Goal: Task Accomplishment & Management: Manage account settings

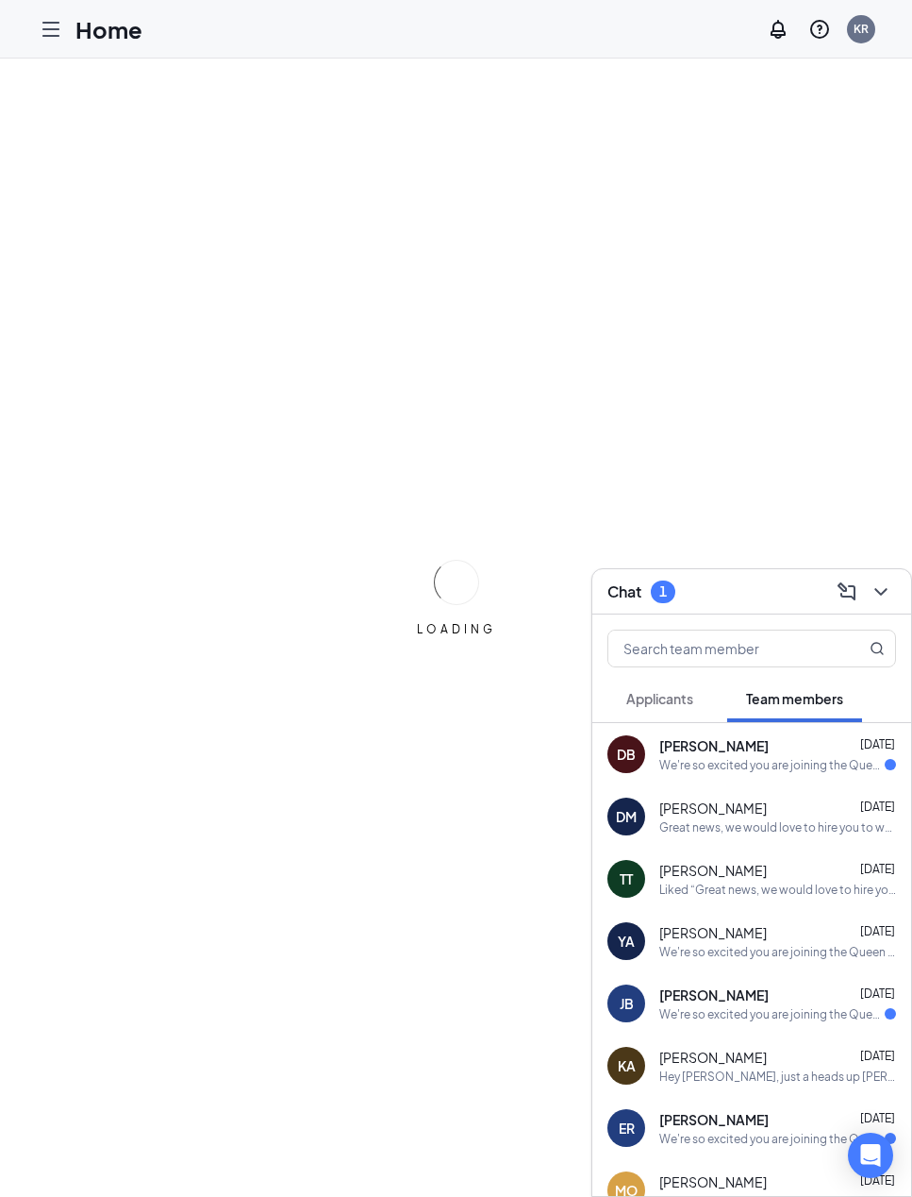
click at [731, 769] on div "We're so excited you are joining the Queen Creek [DEMOGRAPHIC_DATA]-fil-Ateam !…" at bounding box center [773, 765] width 226 height 16
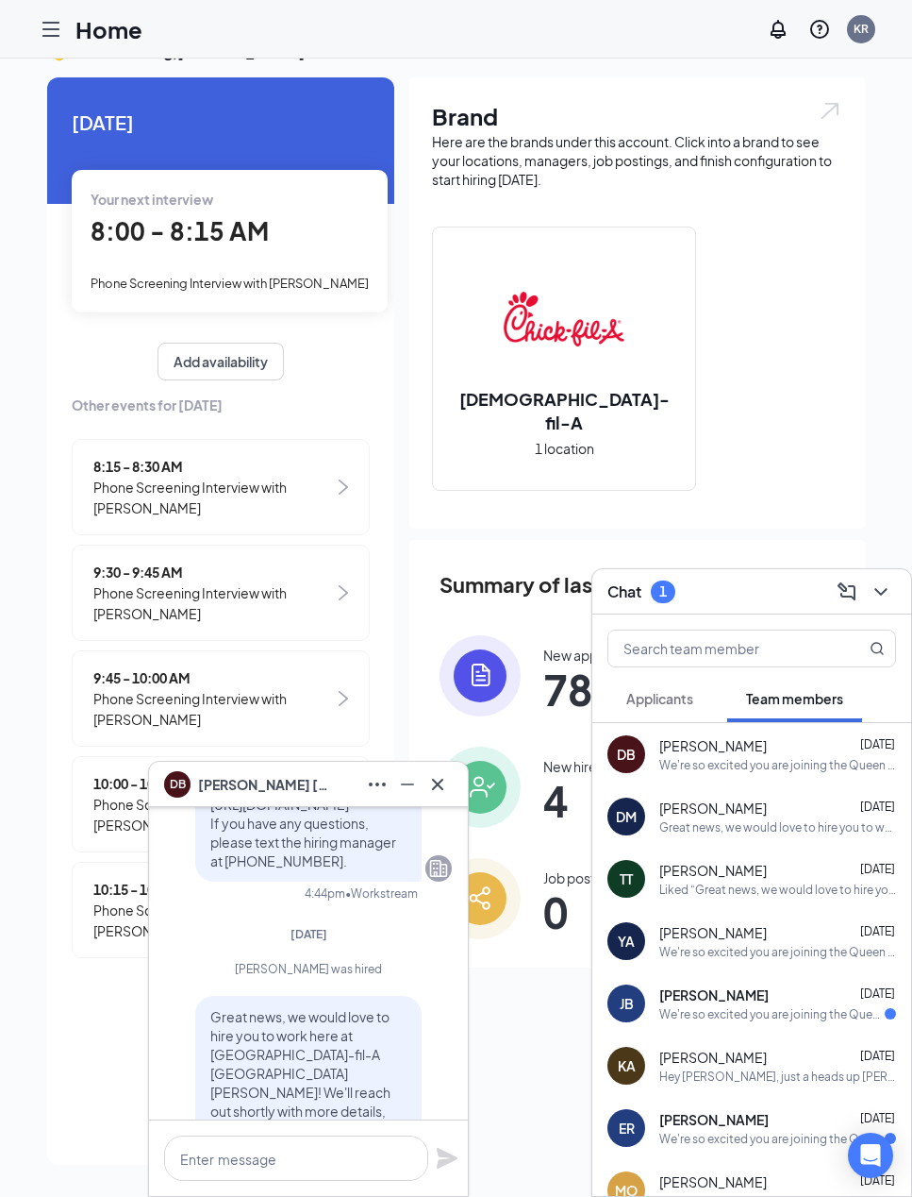
scroll to position [-377, 0]
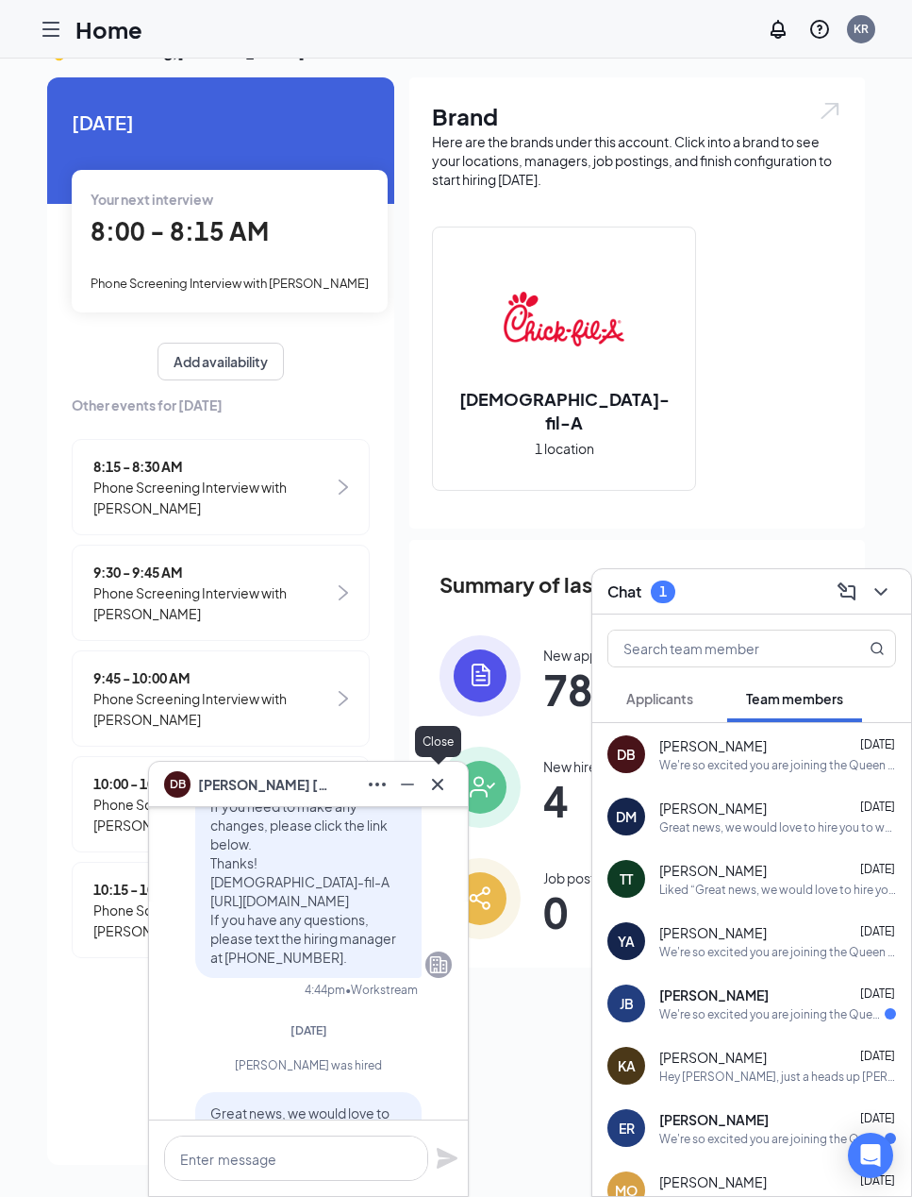
click at [443, 789] on icon "Cross" at bounding box center [437, 783] width 11 height 11
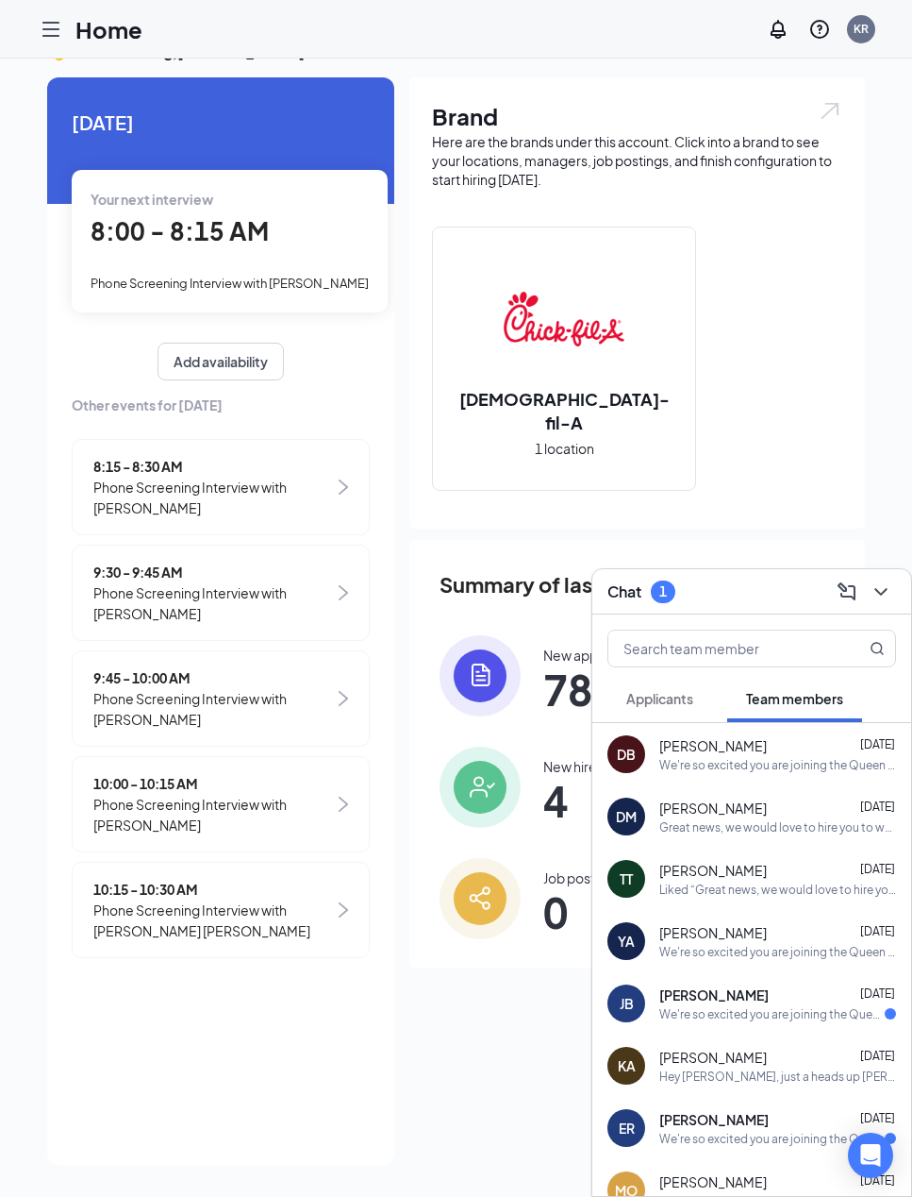
click at [675, 700] on span "Applicants" at bounding box center [660, 698] width 67 height 17
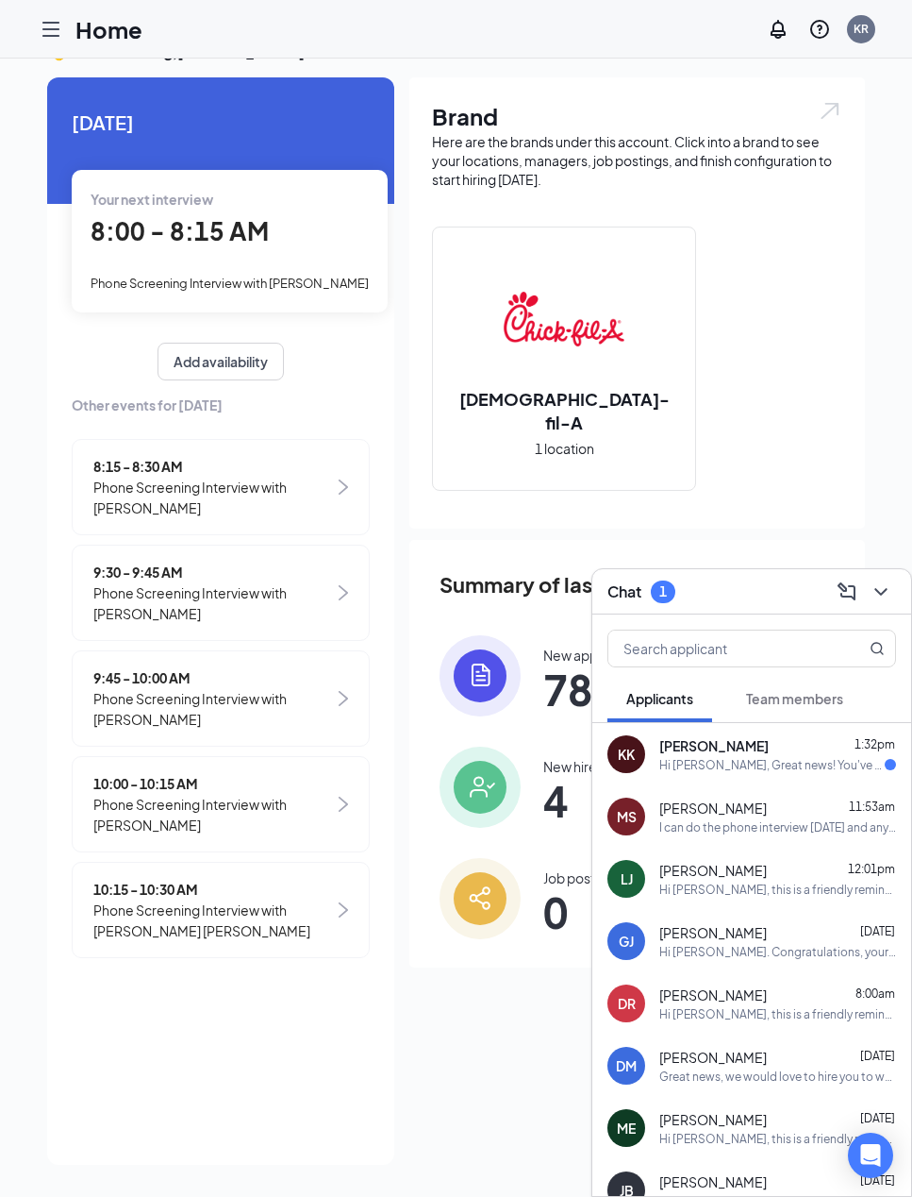
click at [778, 751] on div "[PERSON_NAME] 1:32pm" at bounding box center [778, 745] width 237 height 19
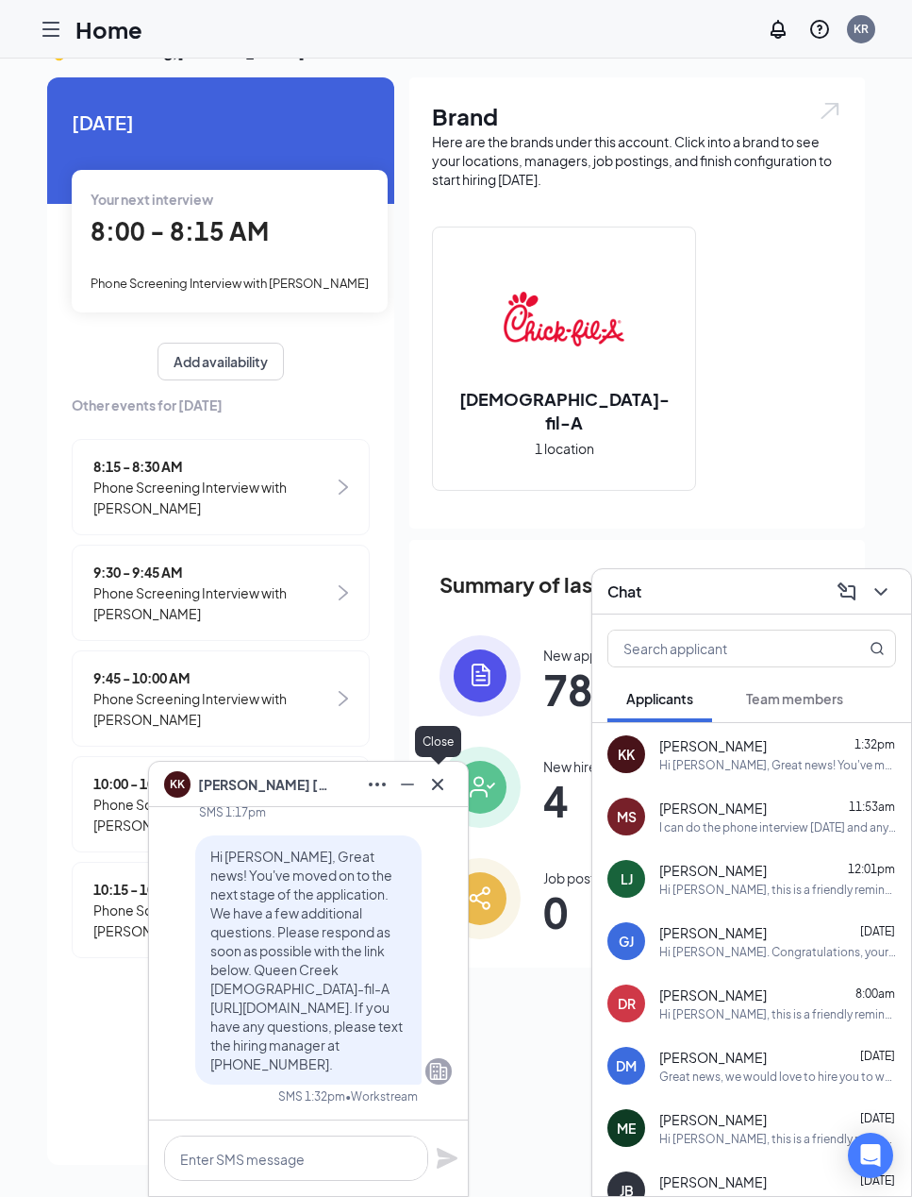
click at [438, 784] on icon "Cross" at bounding box center [437, 783] width 11 height 11
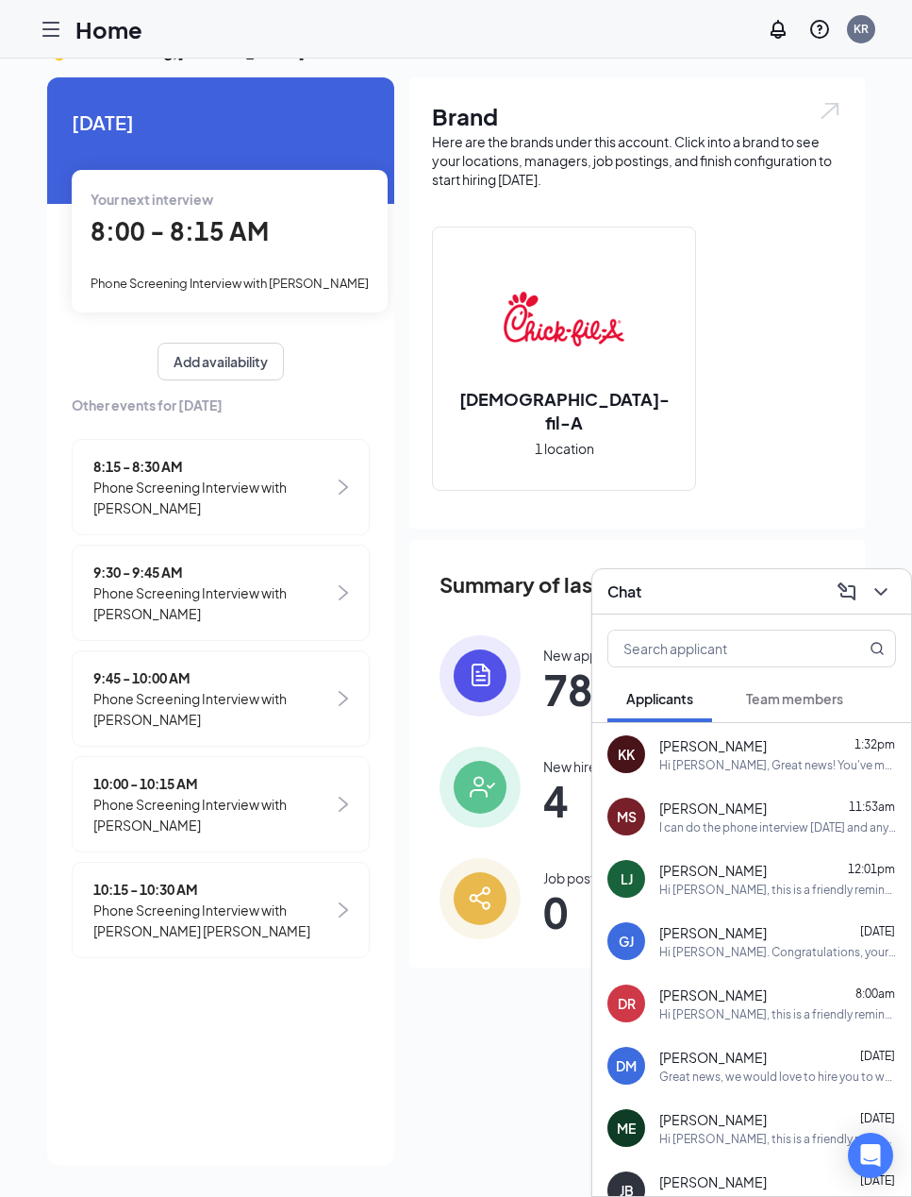
click at [43, 35] on icon "Hamburger" at bounding box center [50, 29] width 15 height 13
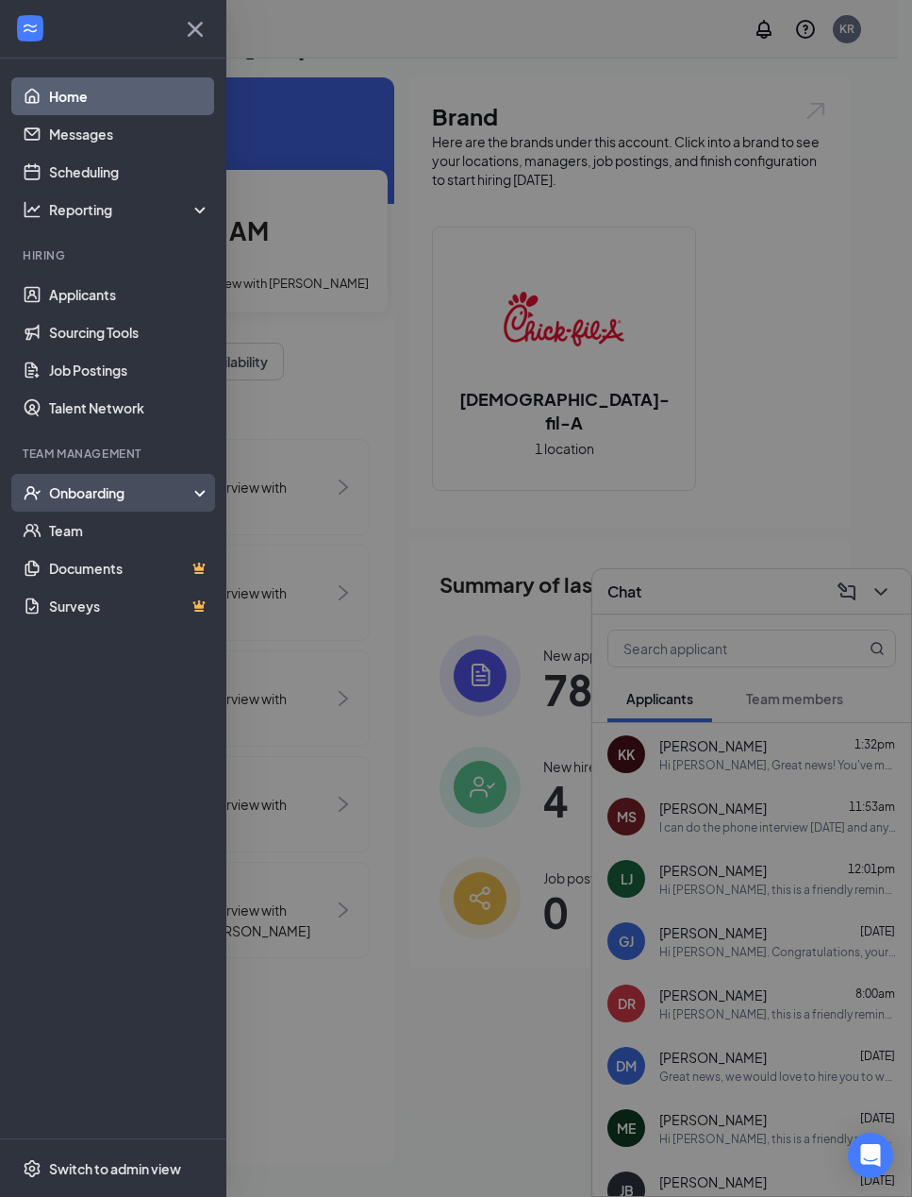
click at [67, 501] on div "Onboarding" at bounding box center [121, 492] width 145 height 19
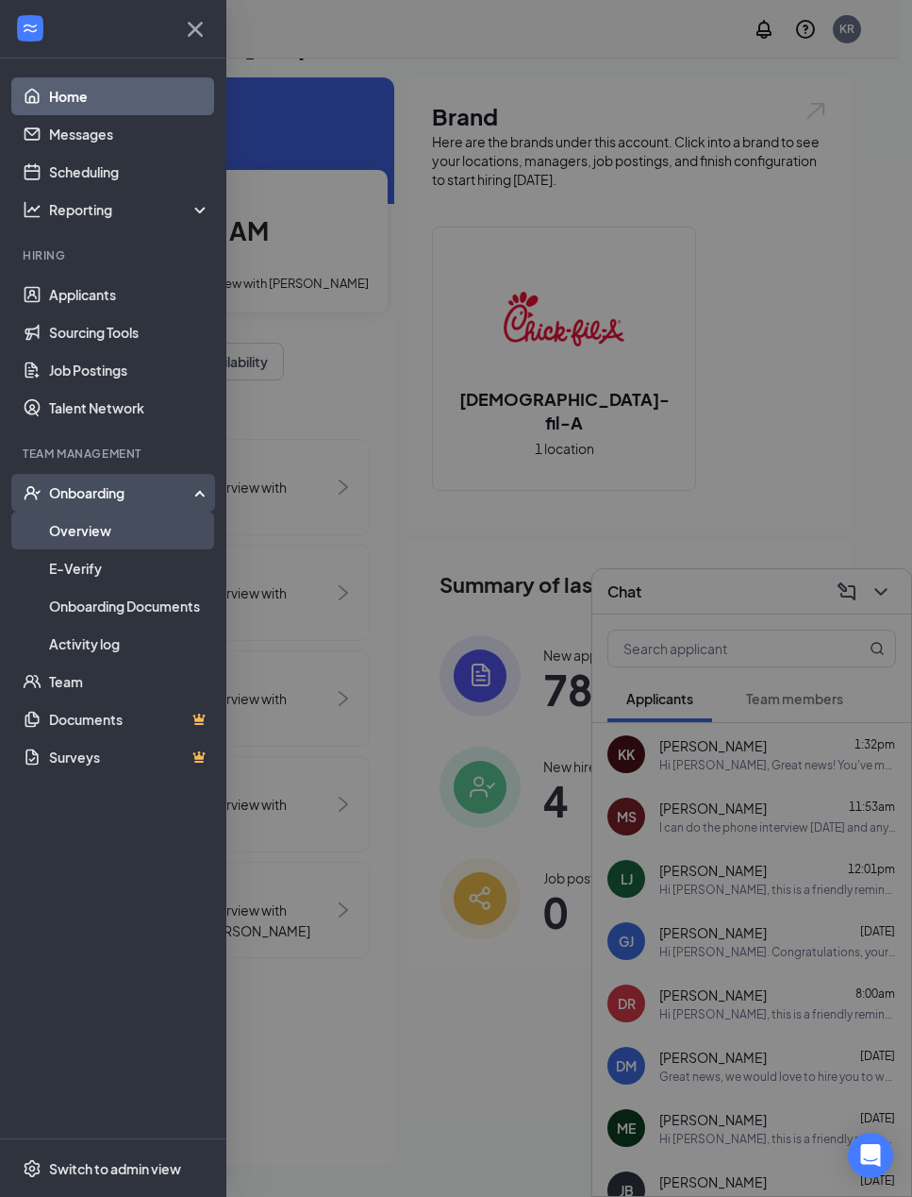
click at [70, 525] on link "Overview" at bounding box center [129, 530] width 161 height 38
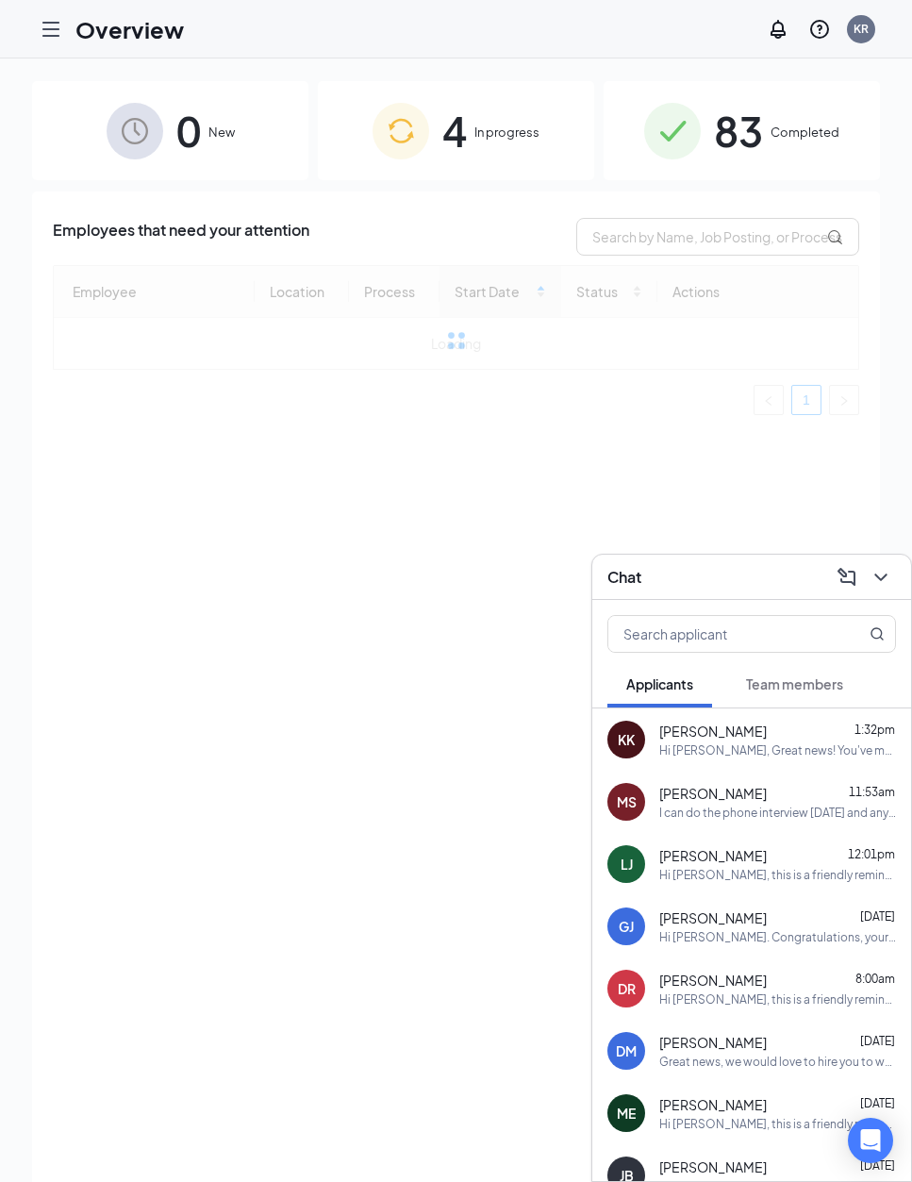
click at [883, 589] on button at bounding box center [881, 577] width 30 height 30
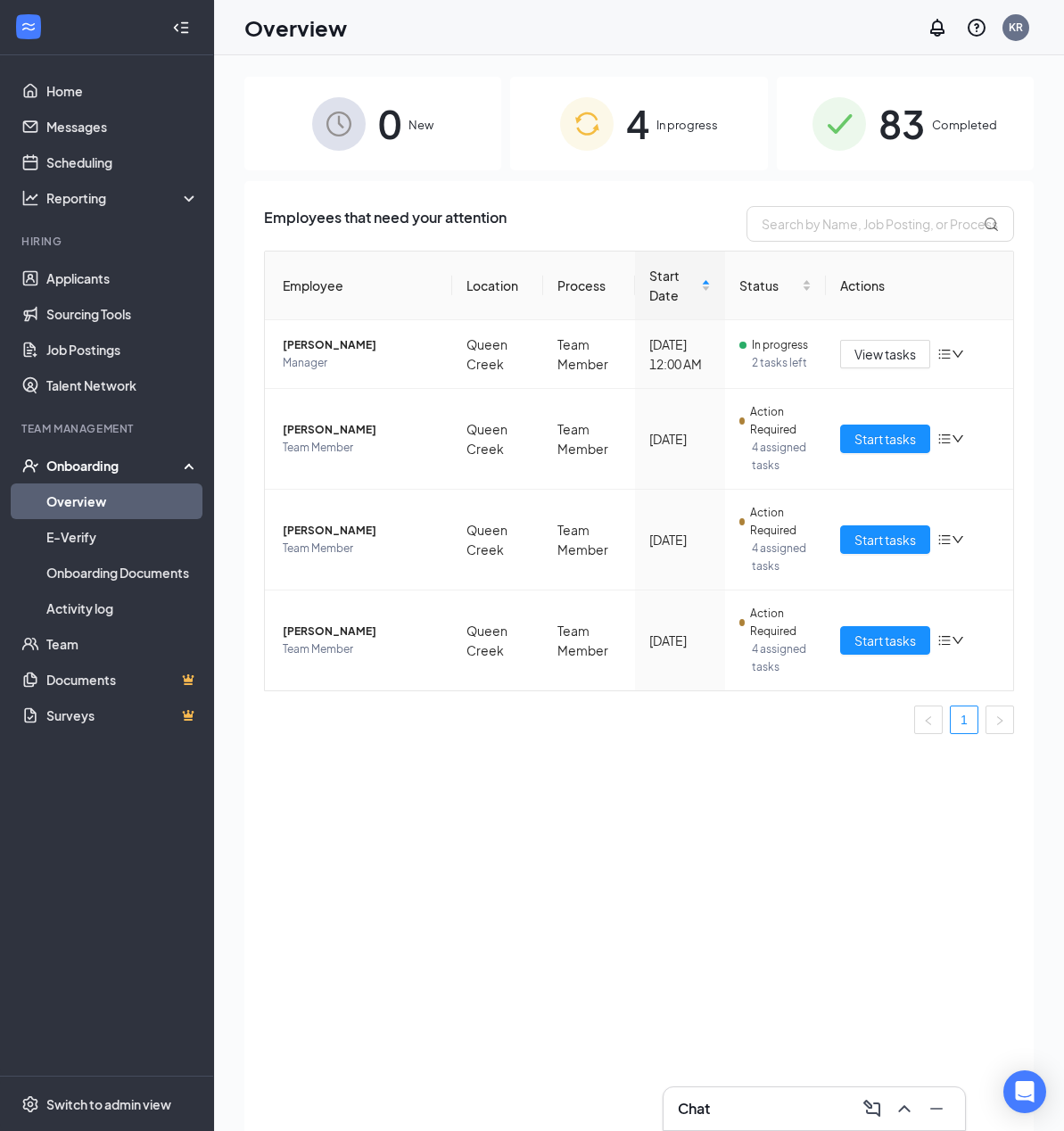
click at [867, 115] on div "83 Completed" at bounding box center [905, 123] width 257 height 94
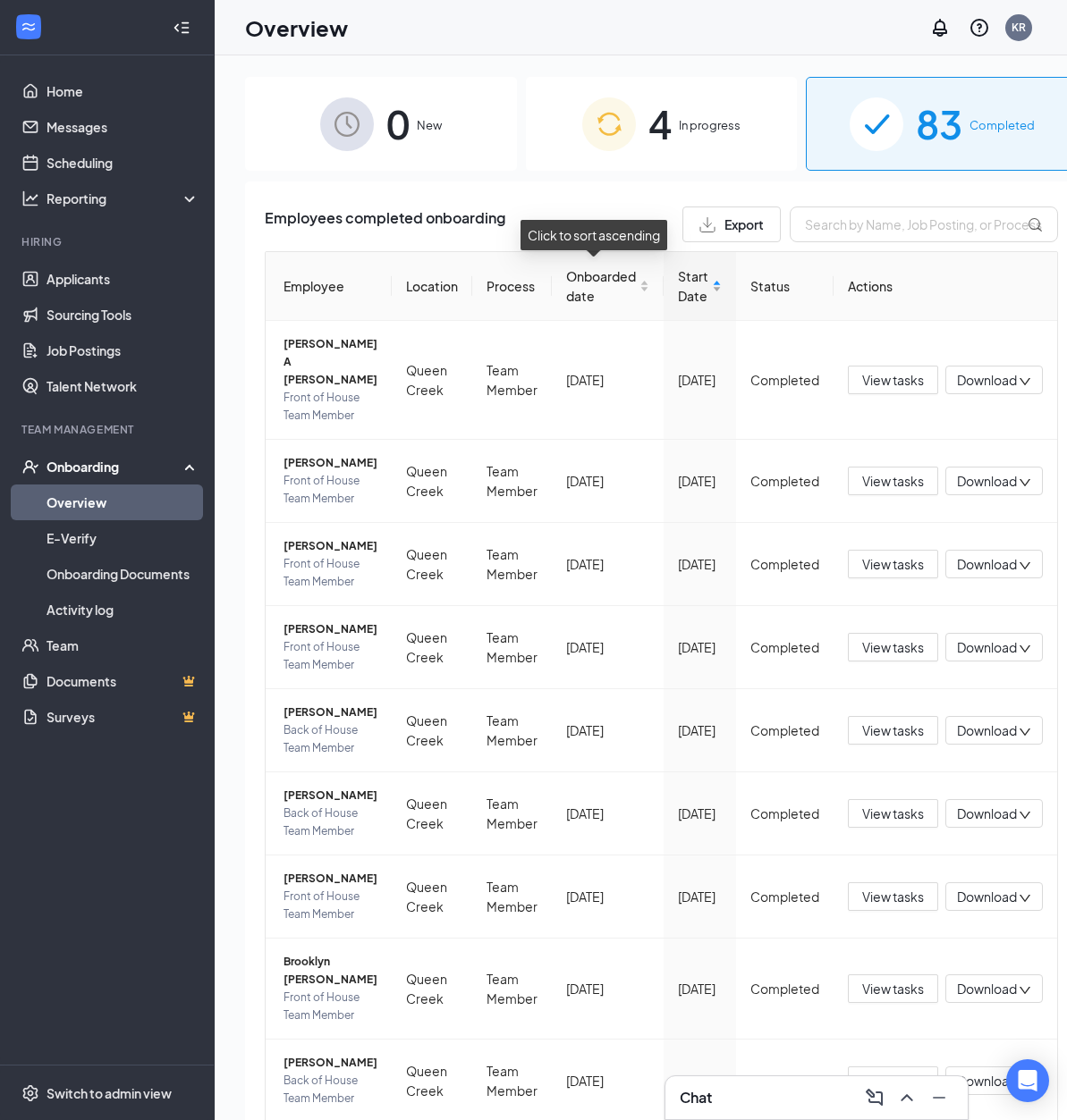
click at [686, 295] on span "Start Date" at bounding box center [693, 286] width 30 height 40
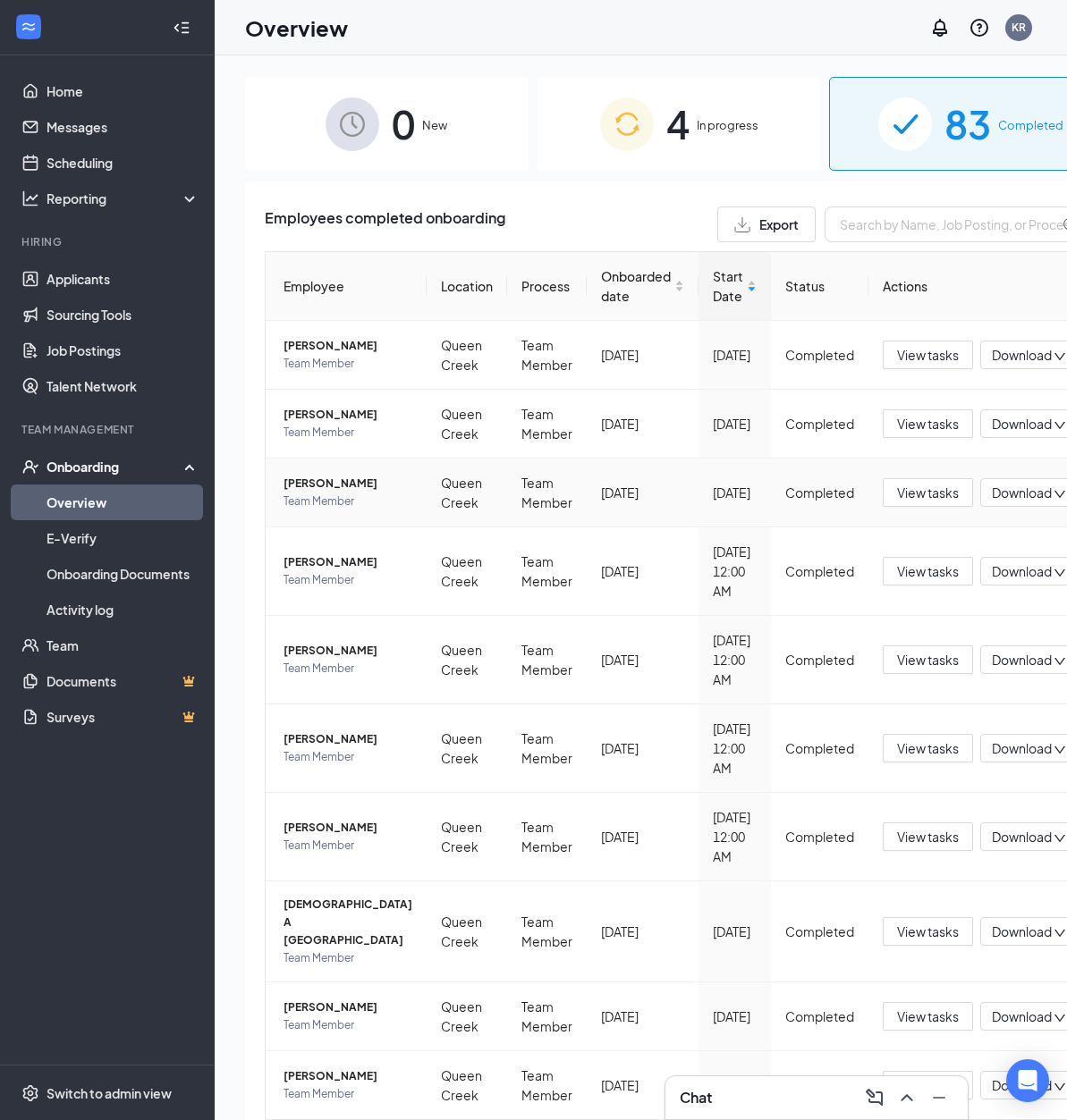
click at [290, 493] on span "[PERSON_NAME]" at bounding box center [348, 483] width 129 height 18
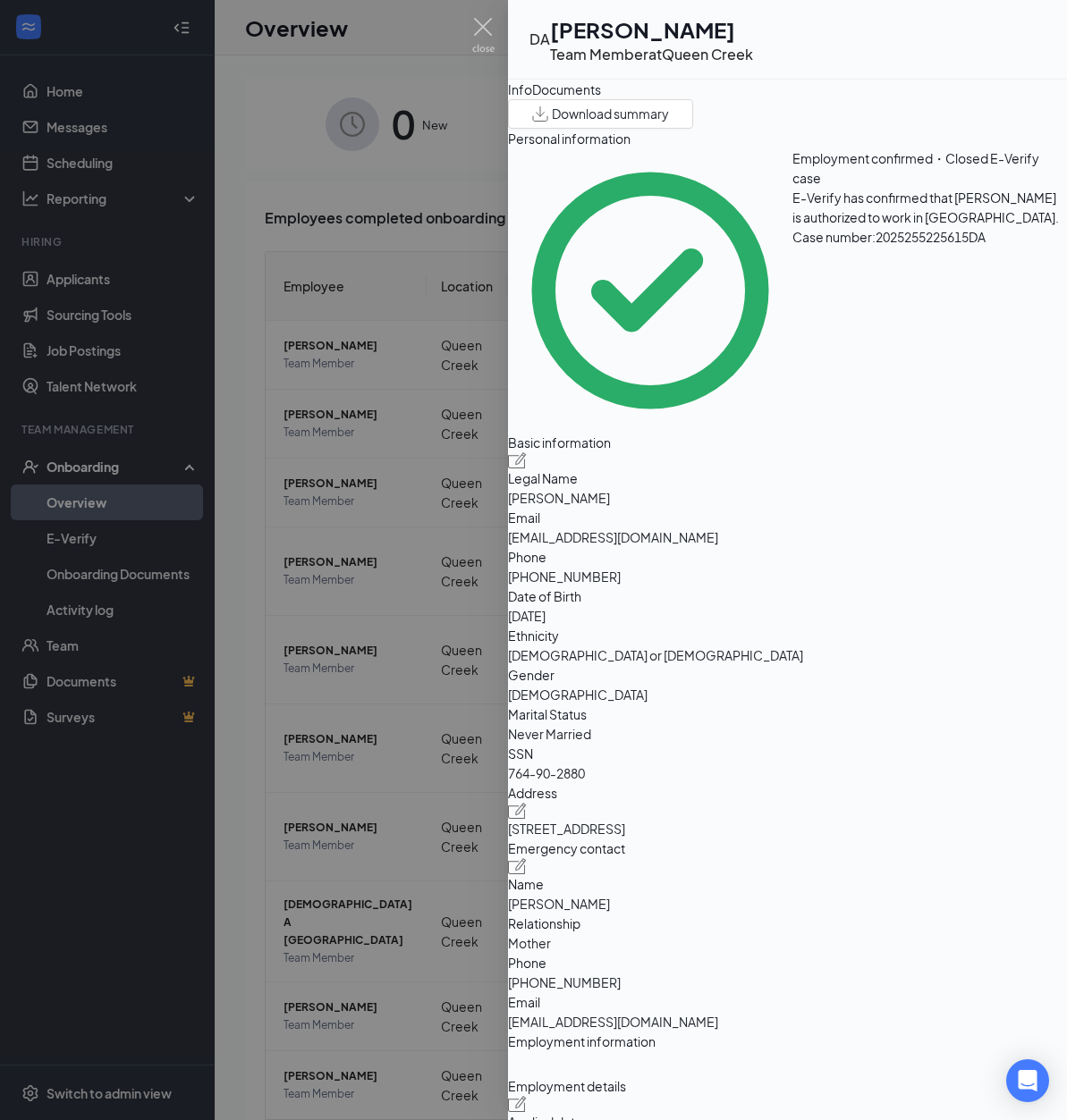
click at [83, 278] on div at bounding box center [534, 560] width 1067 height 1120
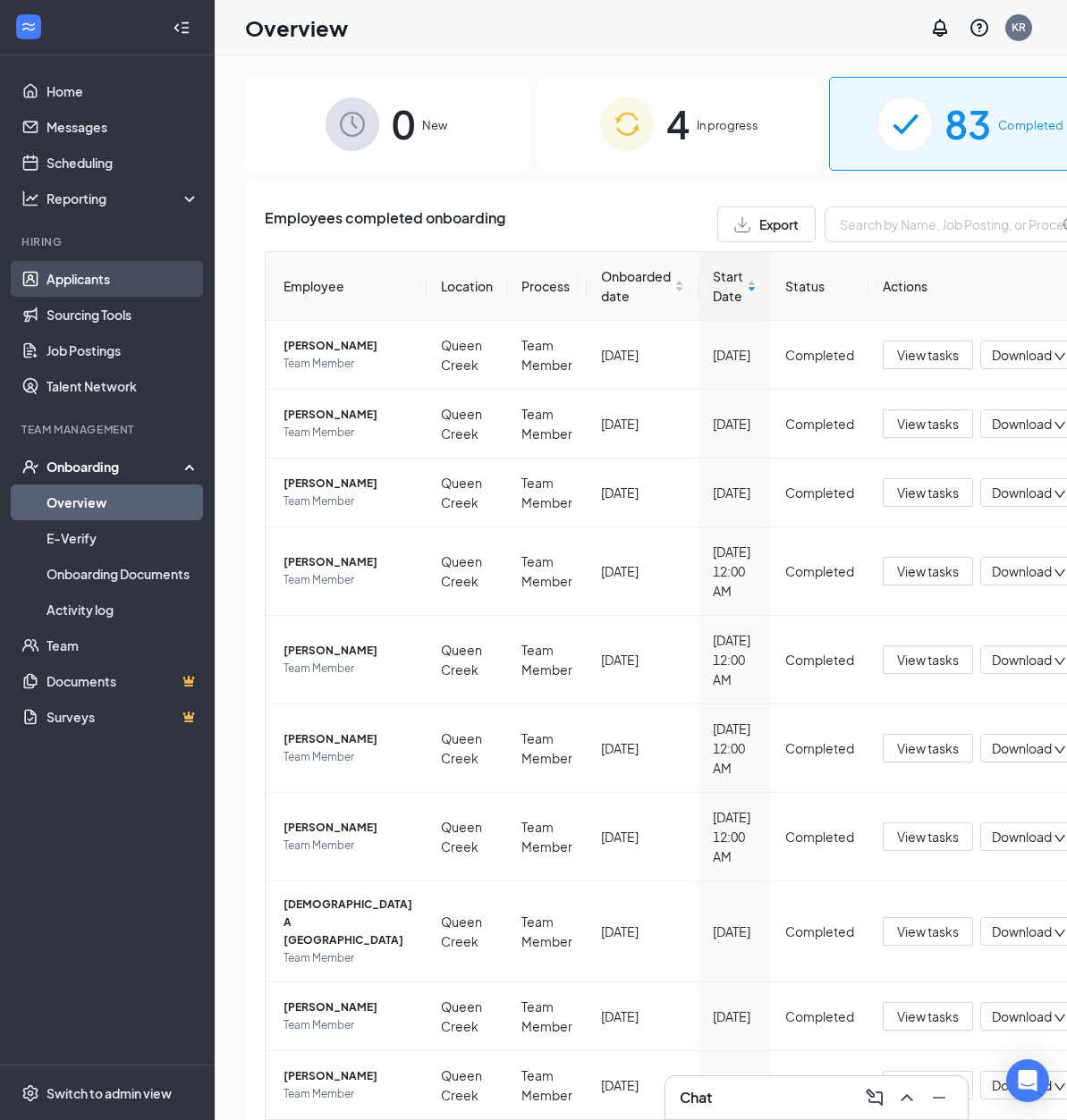
click at [83, 278] on link "Applicants" at bounding box center [122, 280] width 153 height 36
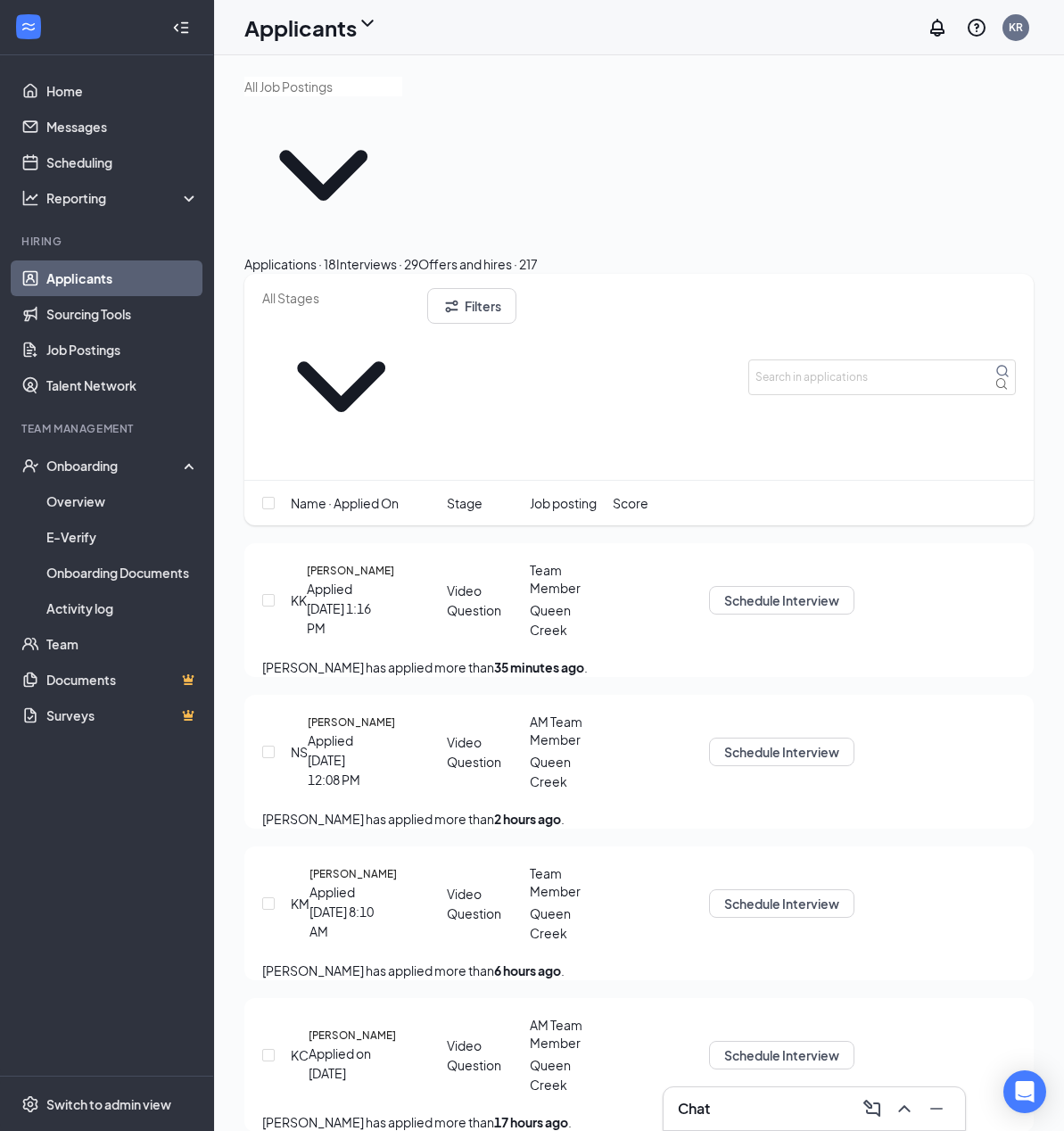
click at [419, 254] on div "Interviews · 29" at bounding box center [377, 264] width 82 height 20
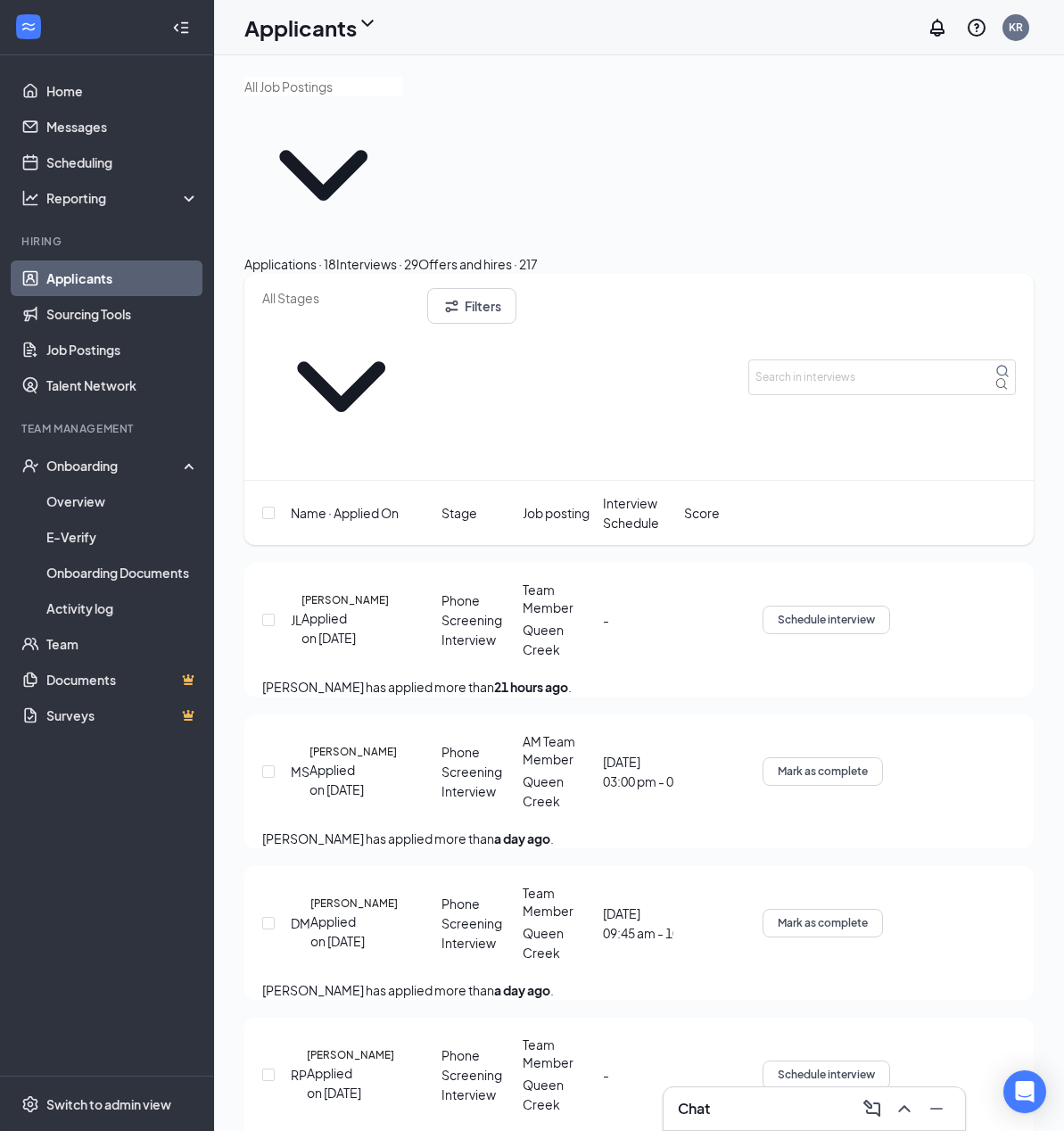
click at [538, 254] on button "Offers and hires · 217" at bounding box center [478, 264] width 119 height 20
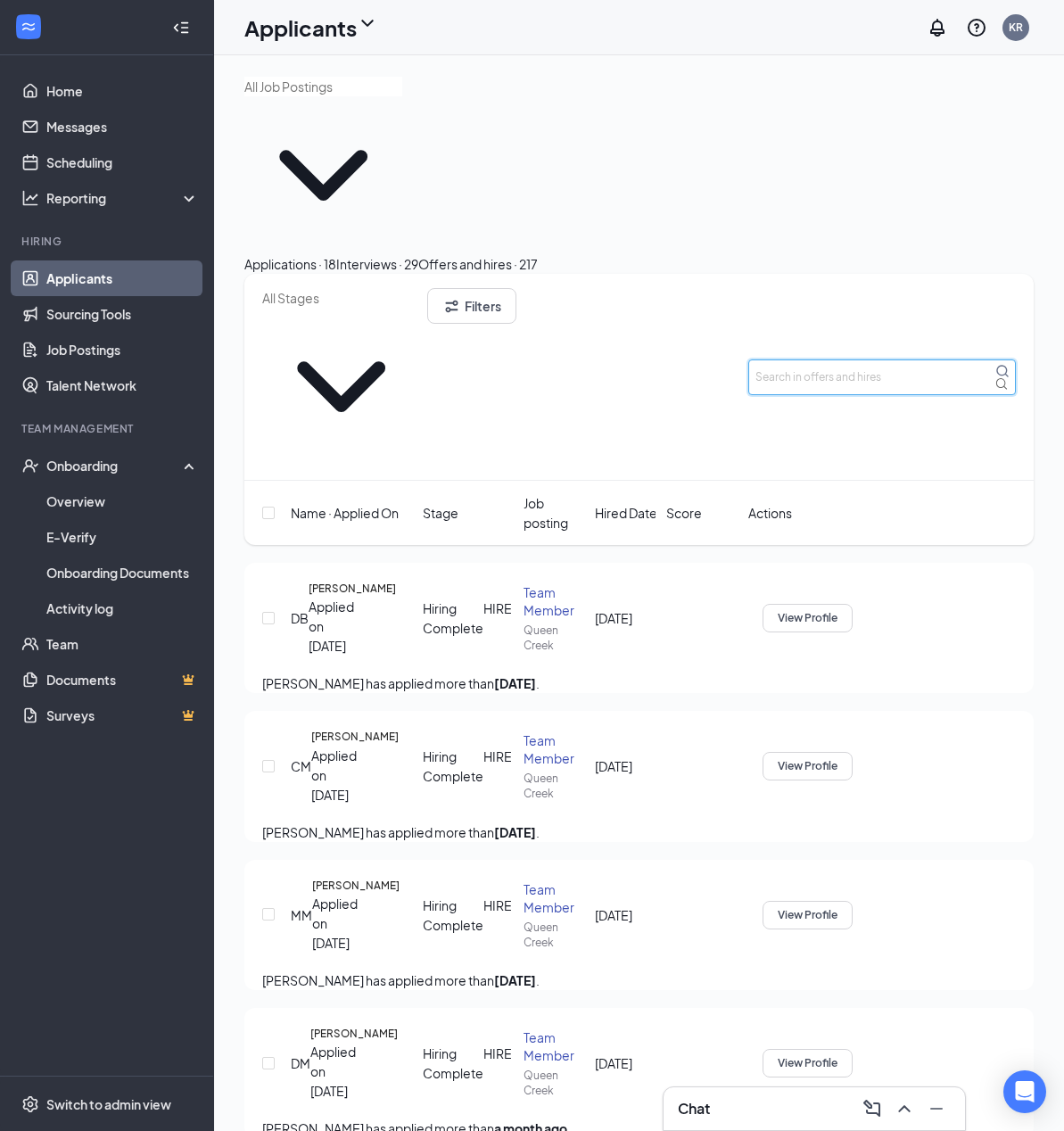
click at [843, 359] on input "text" at bounding box center [882, 377] width 267 height 36
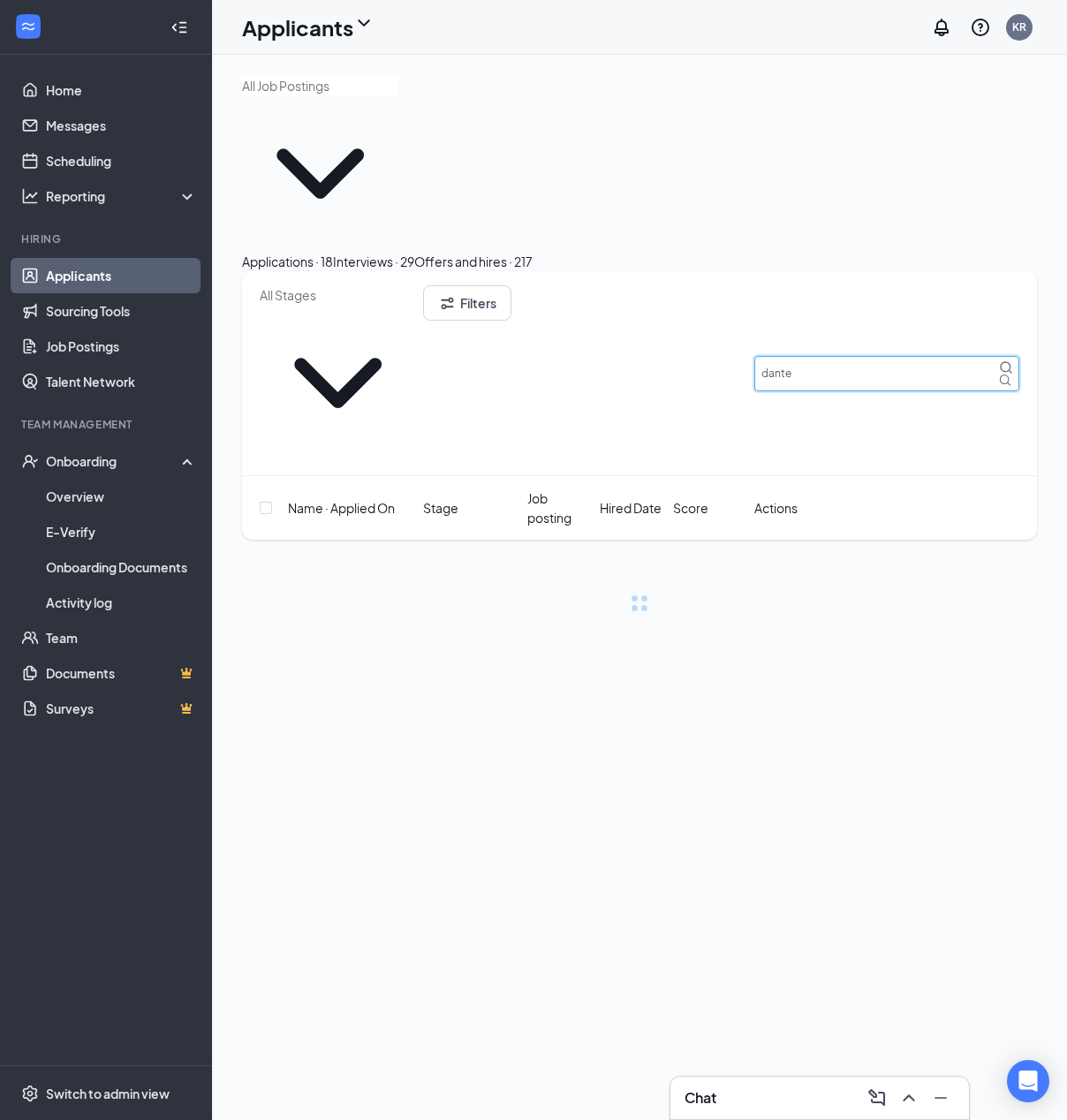
click at [867, 356] on input "dante" at bounding box center [886, 373] width 265 height 36
type input "dante"
click at [867, 360] on icon "MagnifyingGlass" at bounding box center [1005, 367] width 14 height 14
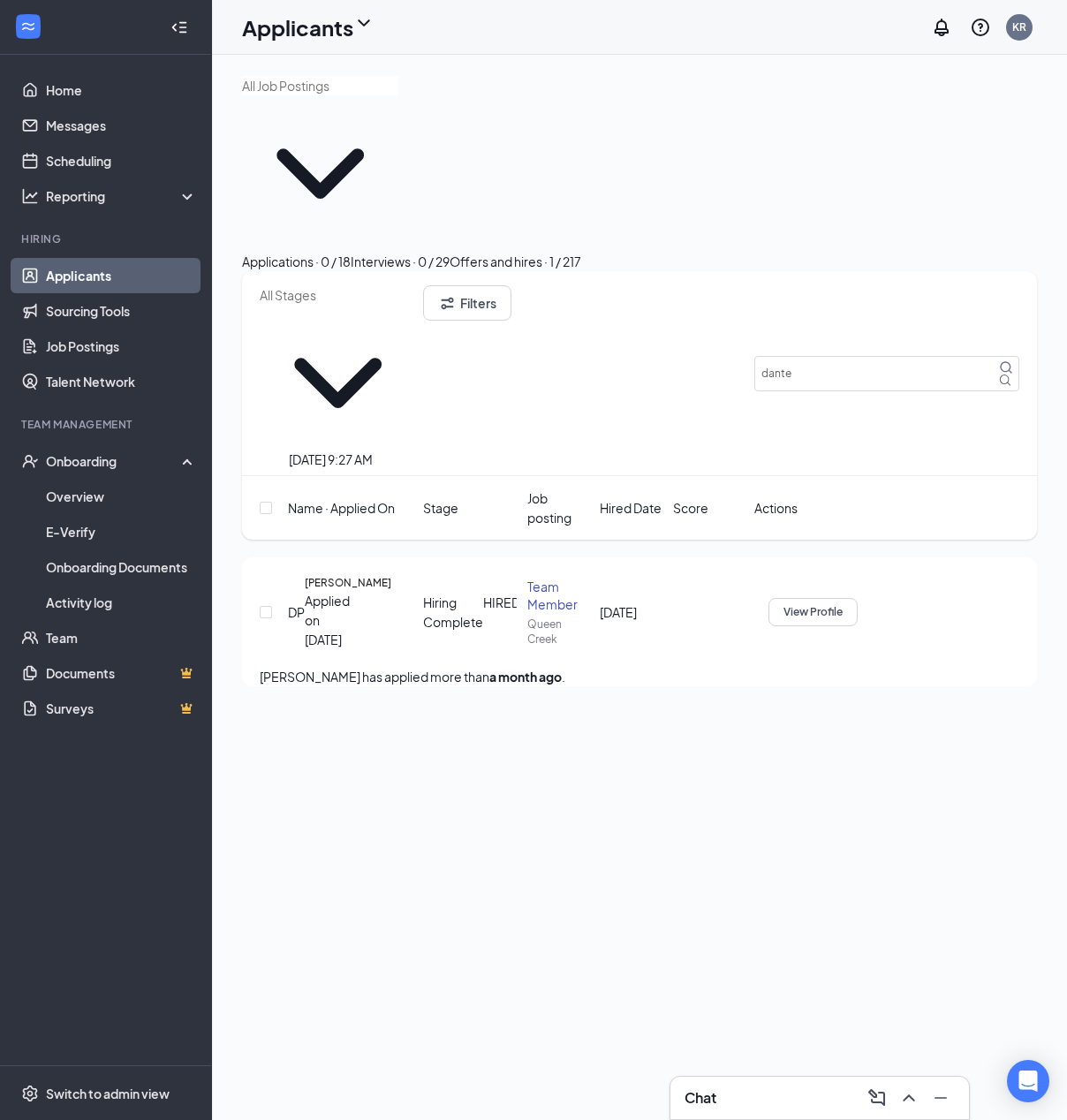
click at [336, 575] on h5 "[PERSON_NAME]" at bounding box center [348, 582] width 86 height 16
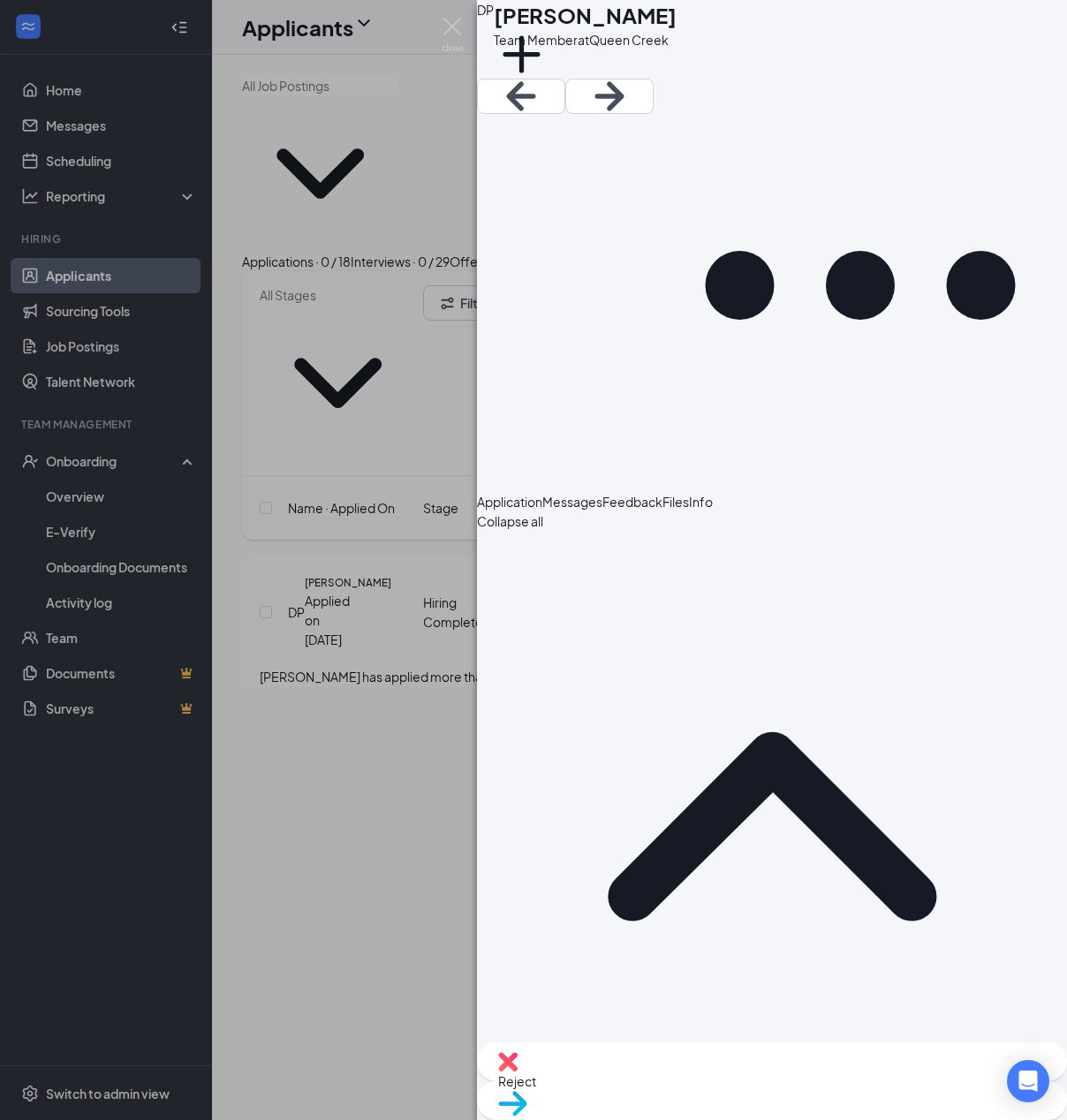
click at [663, 493] on span "Feedback" at bounding box center [633, 501] width 60 height 16
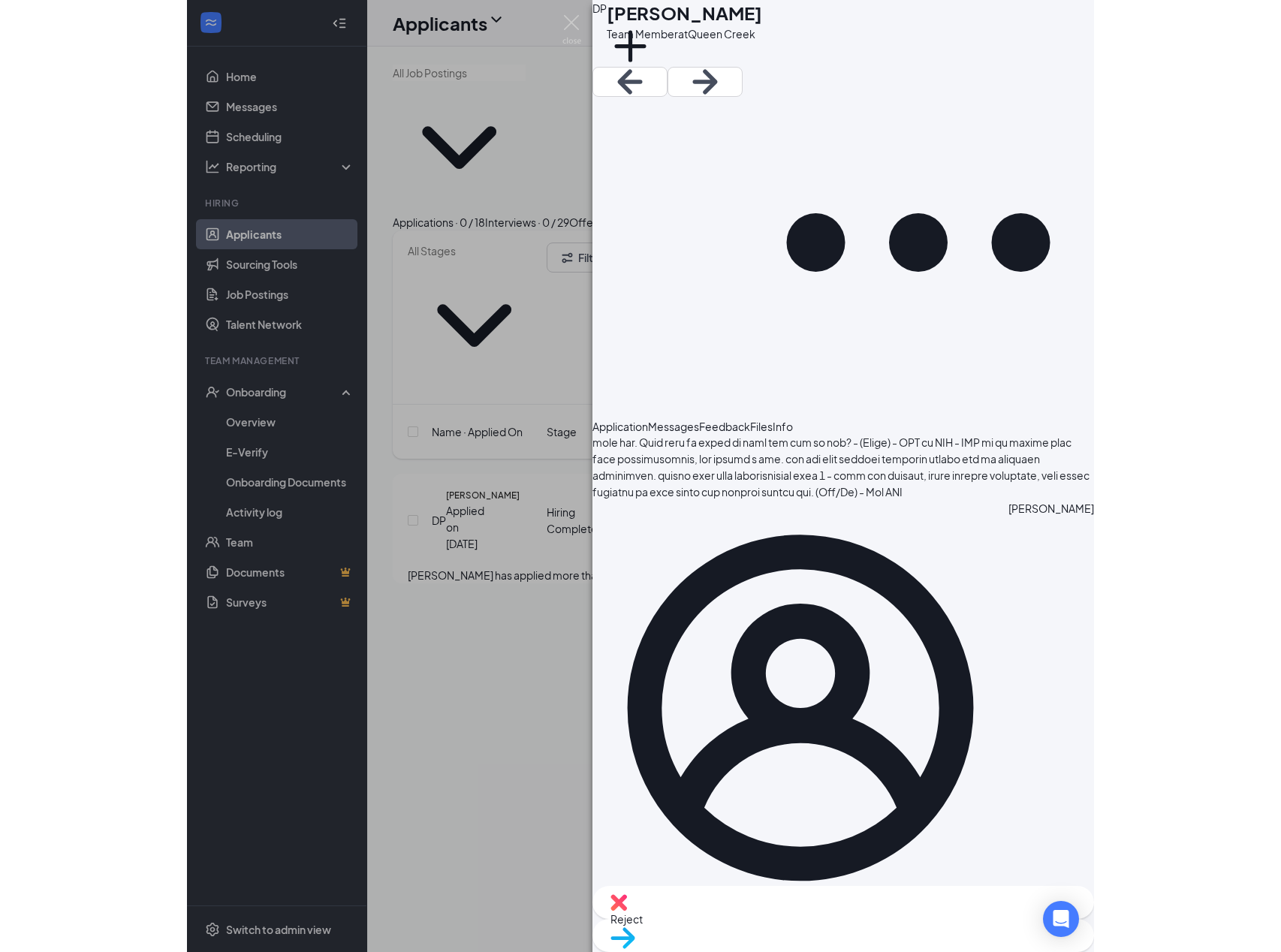
scroll to position [884, 0]
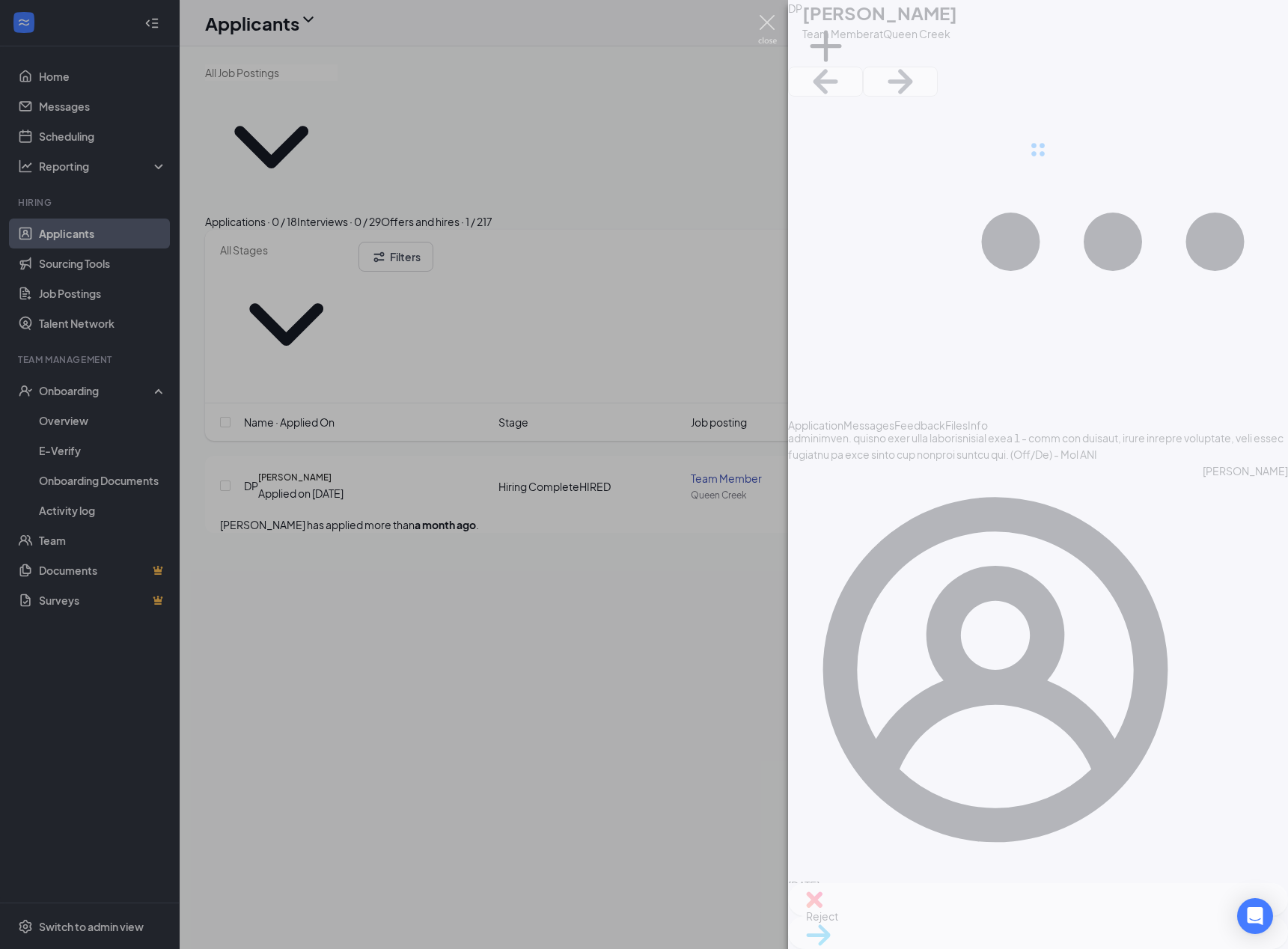
click at [734, 21] on img at bounding box center [768, 29] width 19 height 29
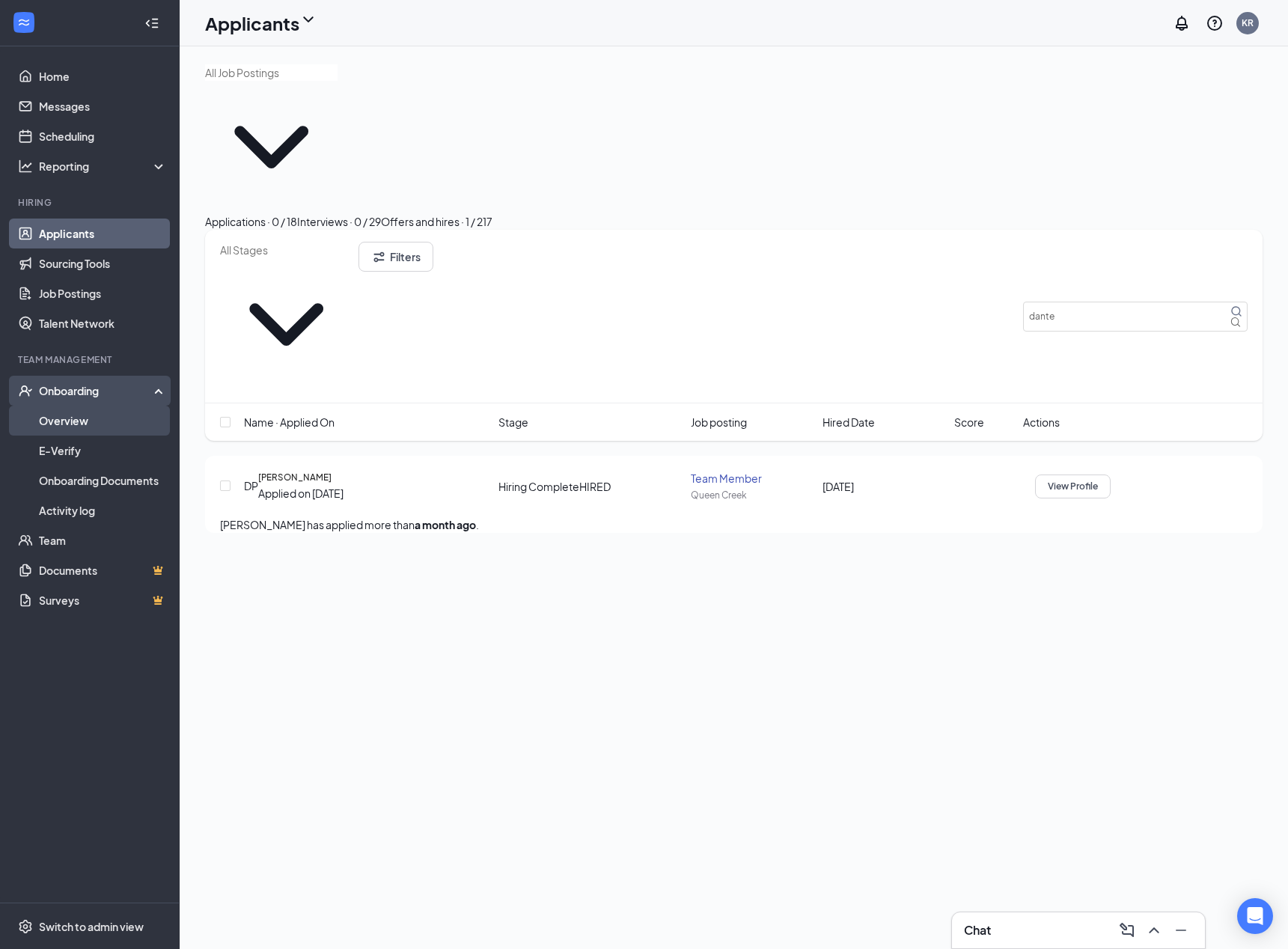
click at [78, 423] on link "Overview" at bounding box center [102, 420] width 128 height 30
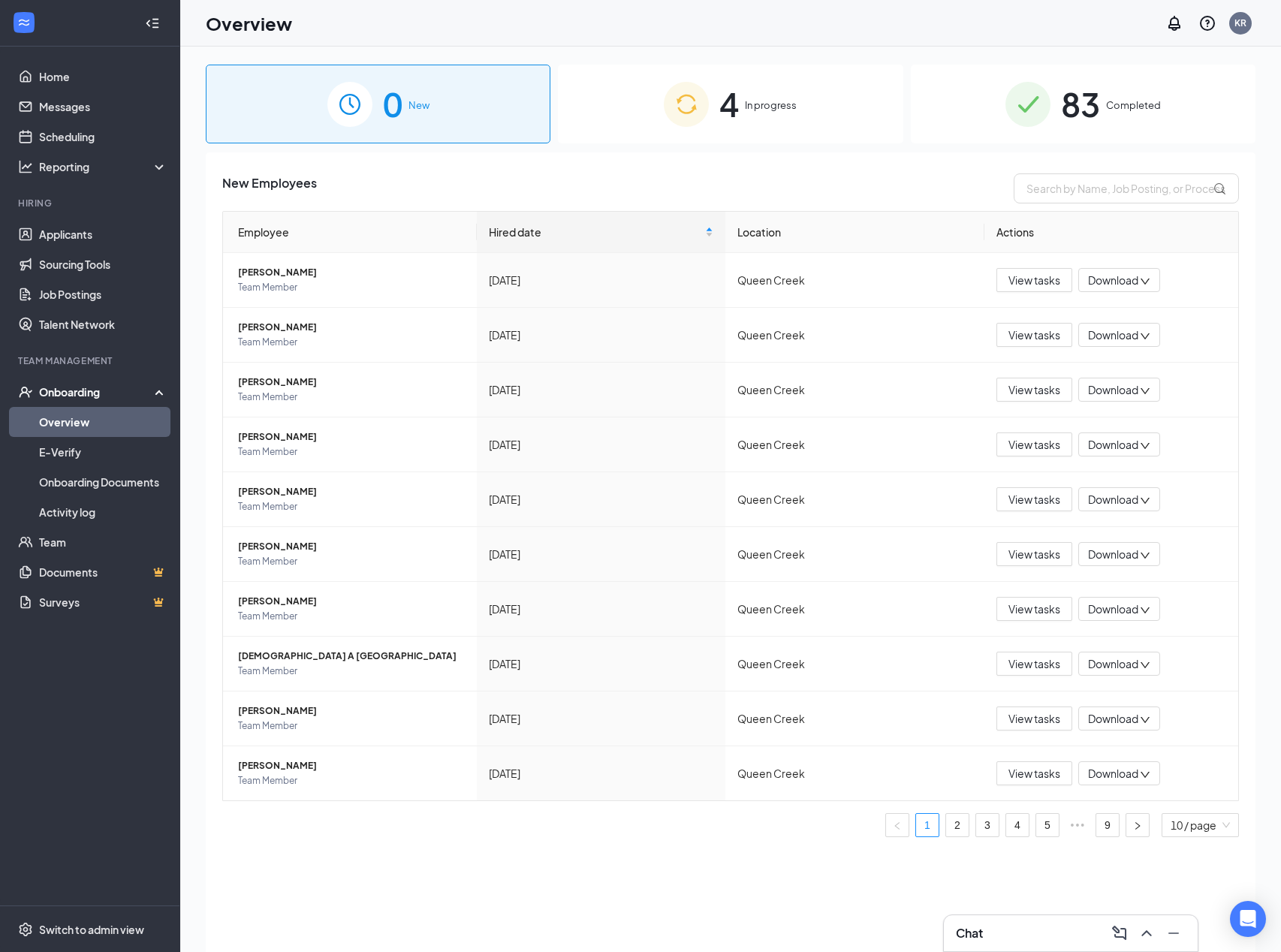
click at [737, 111] on span "In progress" at bounding box center [770, 105] width 52 height 15
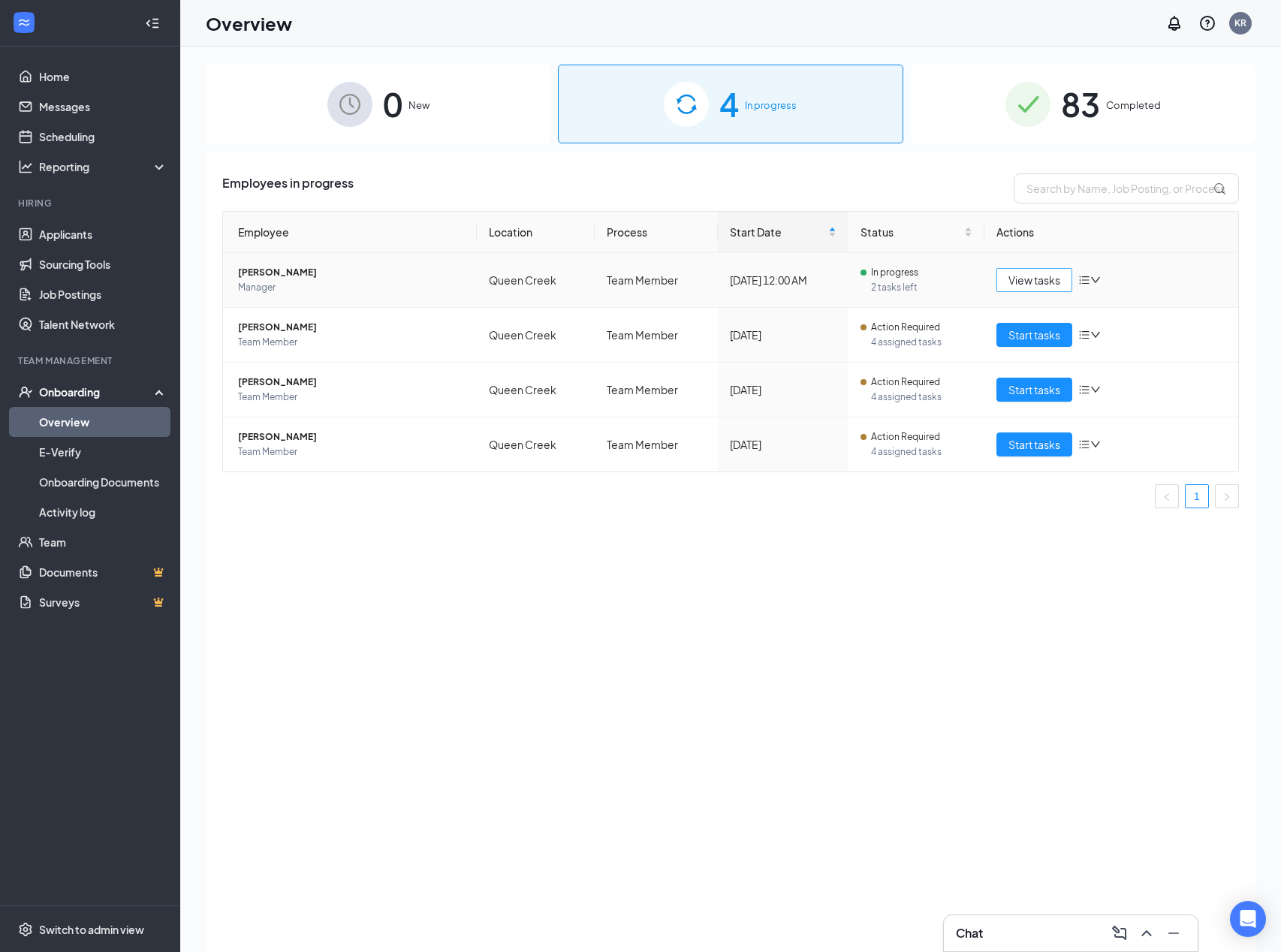
click at [737, 281] on button "View tasks" at bounding box center [1034, 280] width 76 height 24
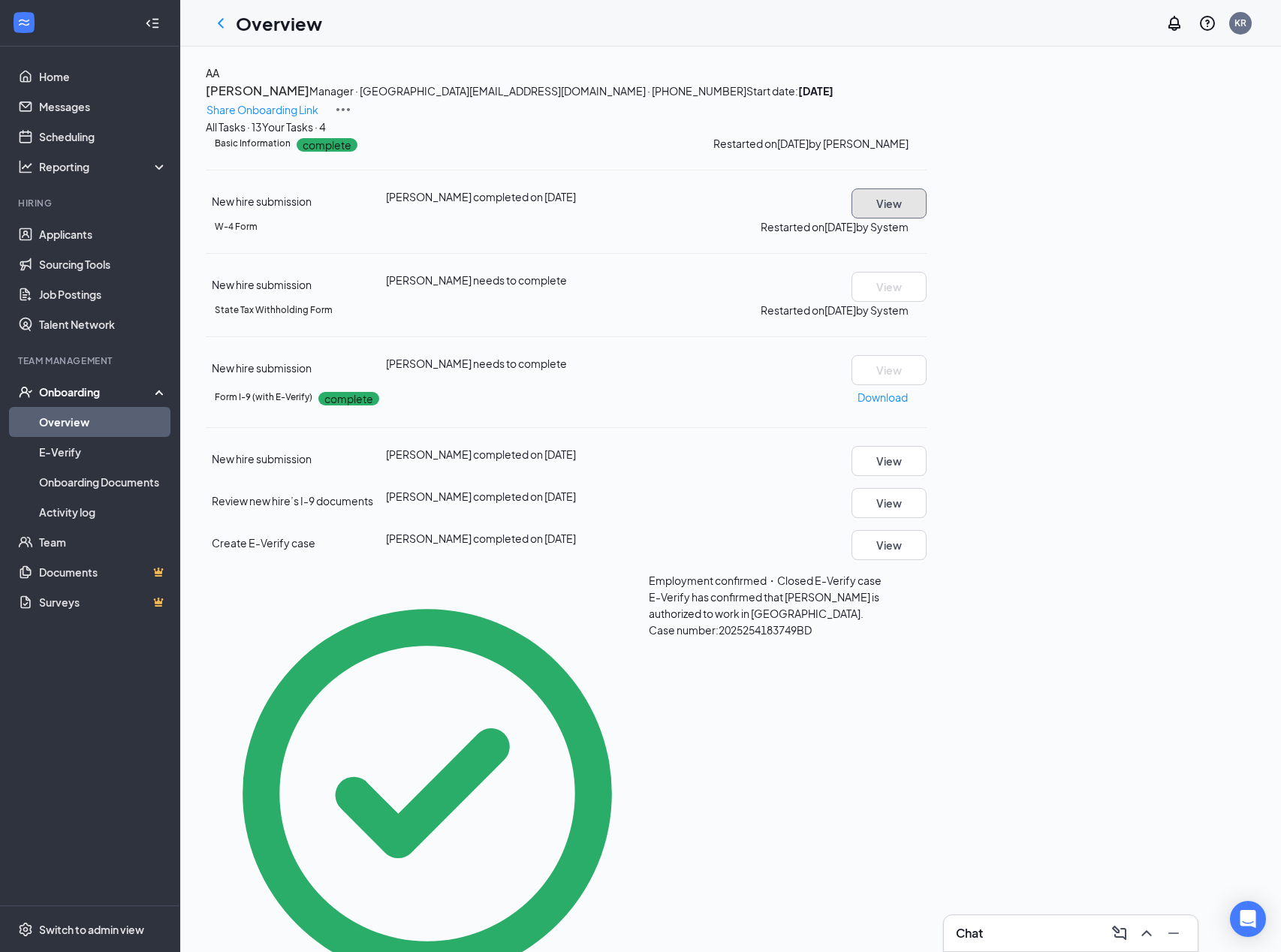
click at [737, 219] on button "View" at bounding box center [889, 204] width 75 height 30
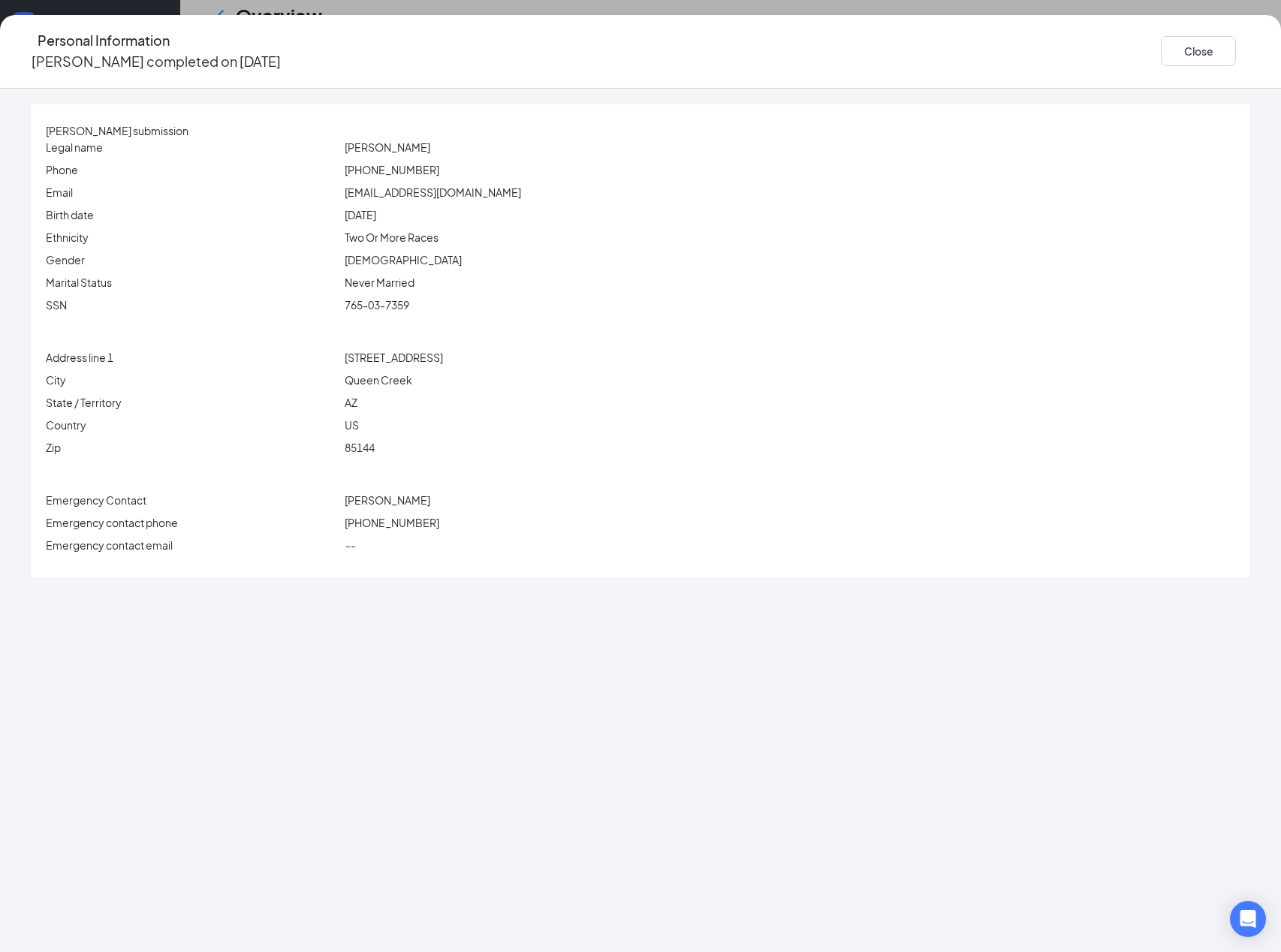
scroll to position [375, 0]
click at [737, 56] on button "Close" at bounding box center [1198, 51] width 75 height 30
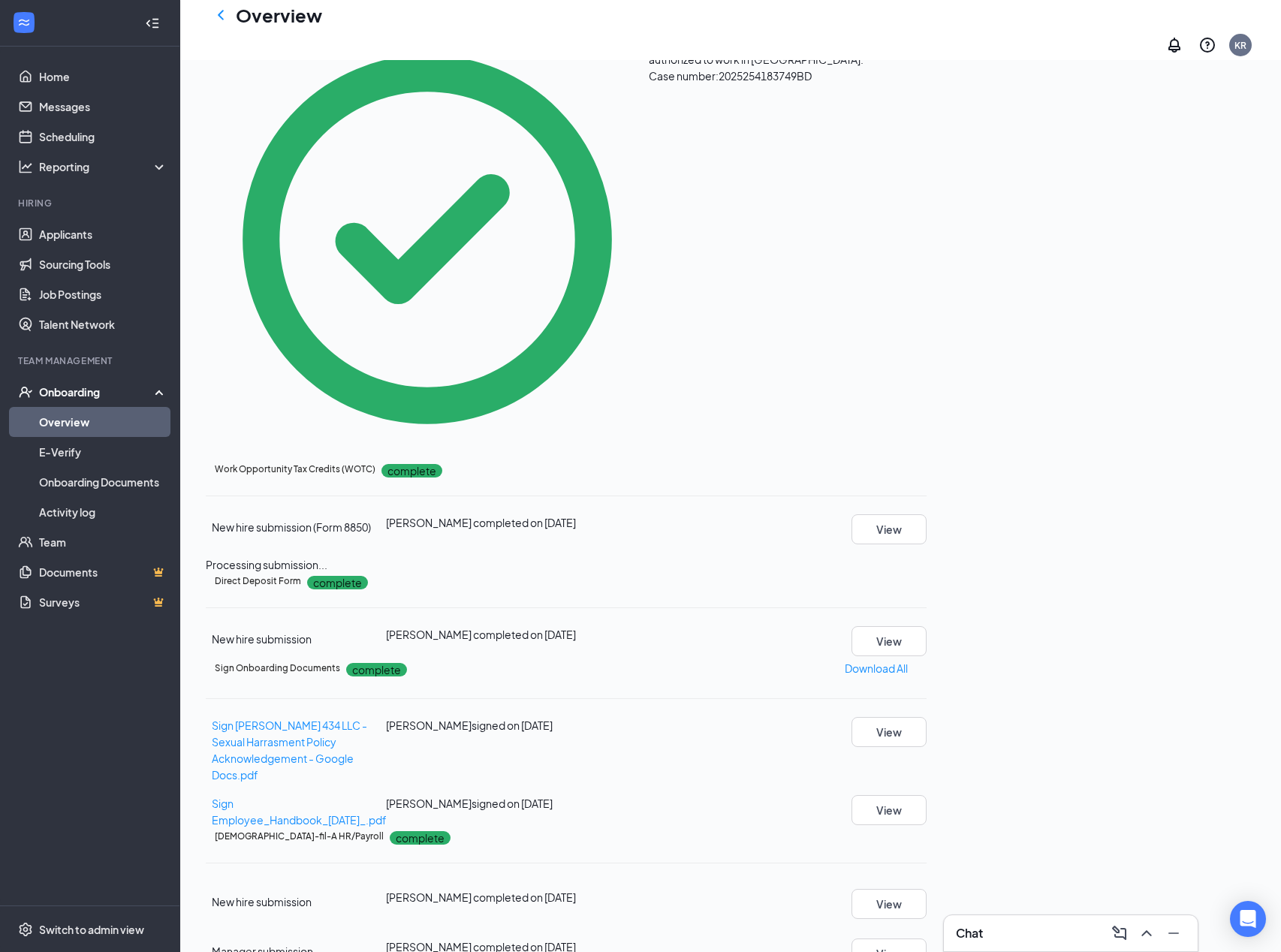
scroll to position [611, 0]
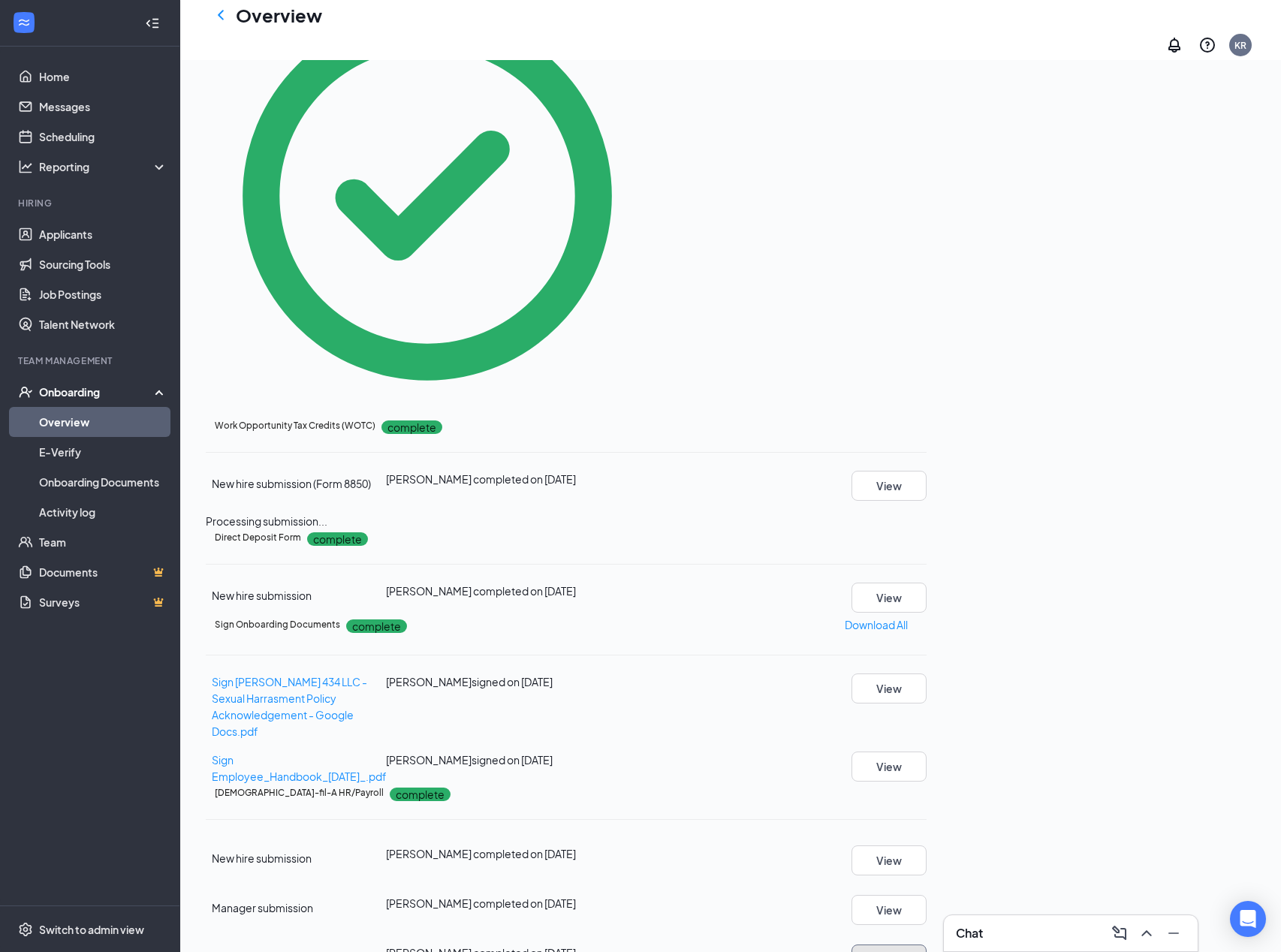
click at [737, 925] on button "View" at bounding box center [889, 959] width 75 height 30
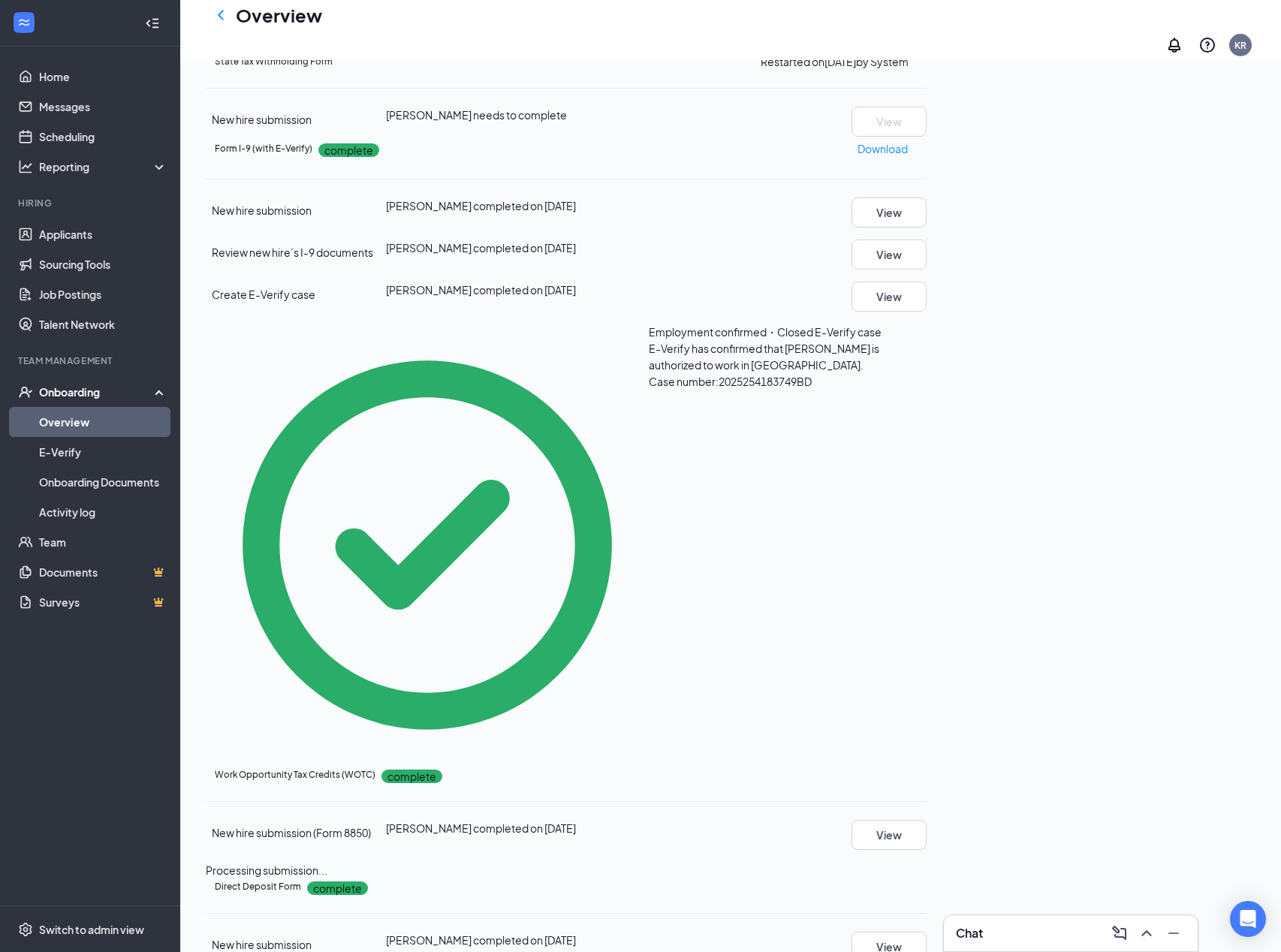
scroll to position [0, 0]
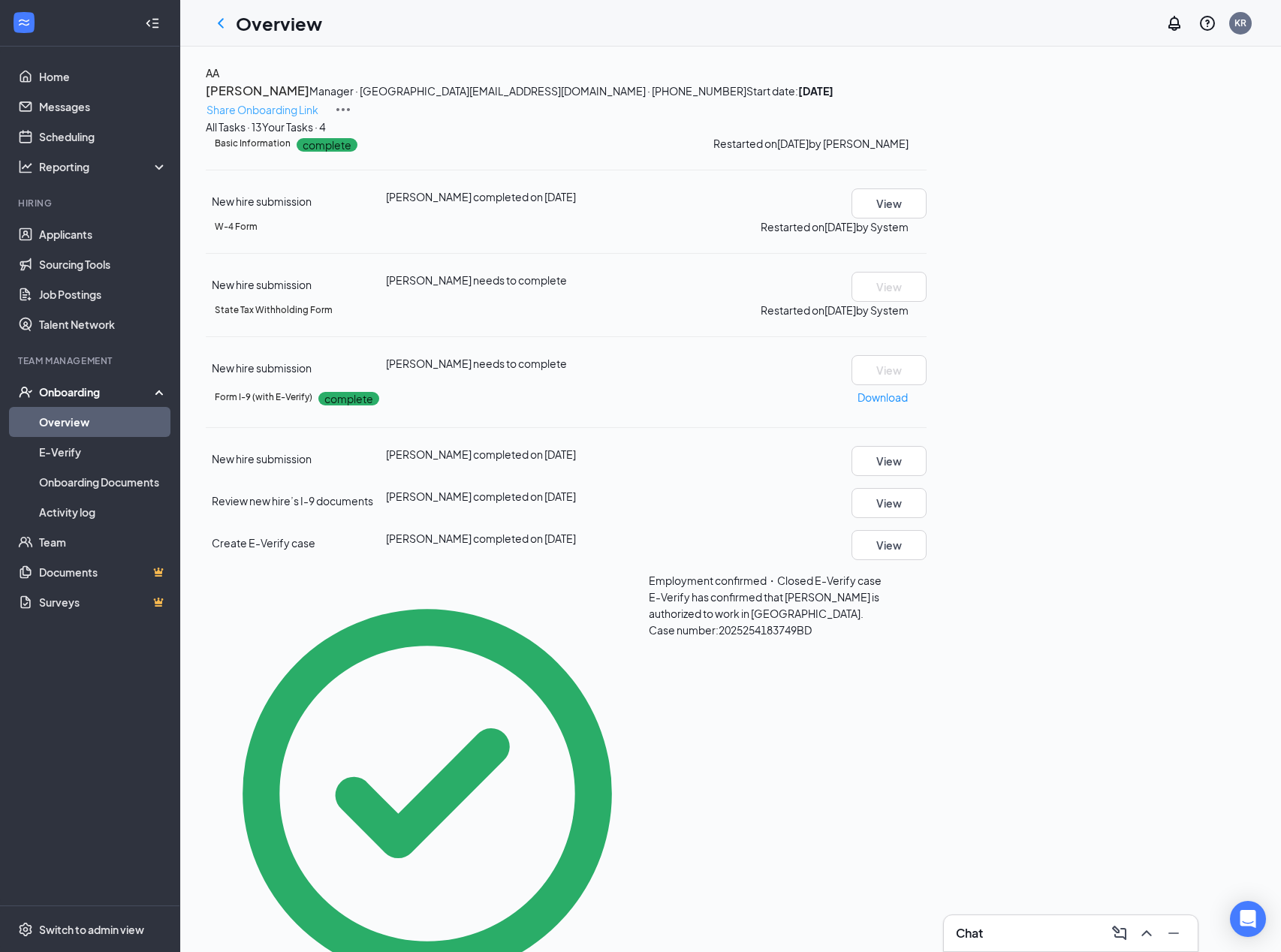
click at [318, 101] on p "Share Onboarding Link" at bounding box center [262, 109] width 112 height 17
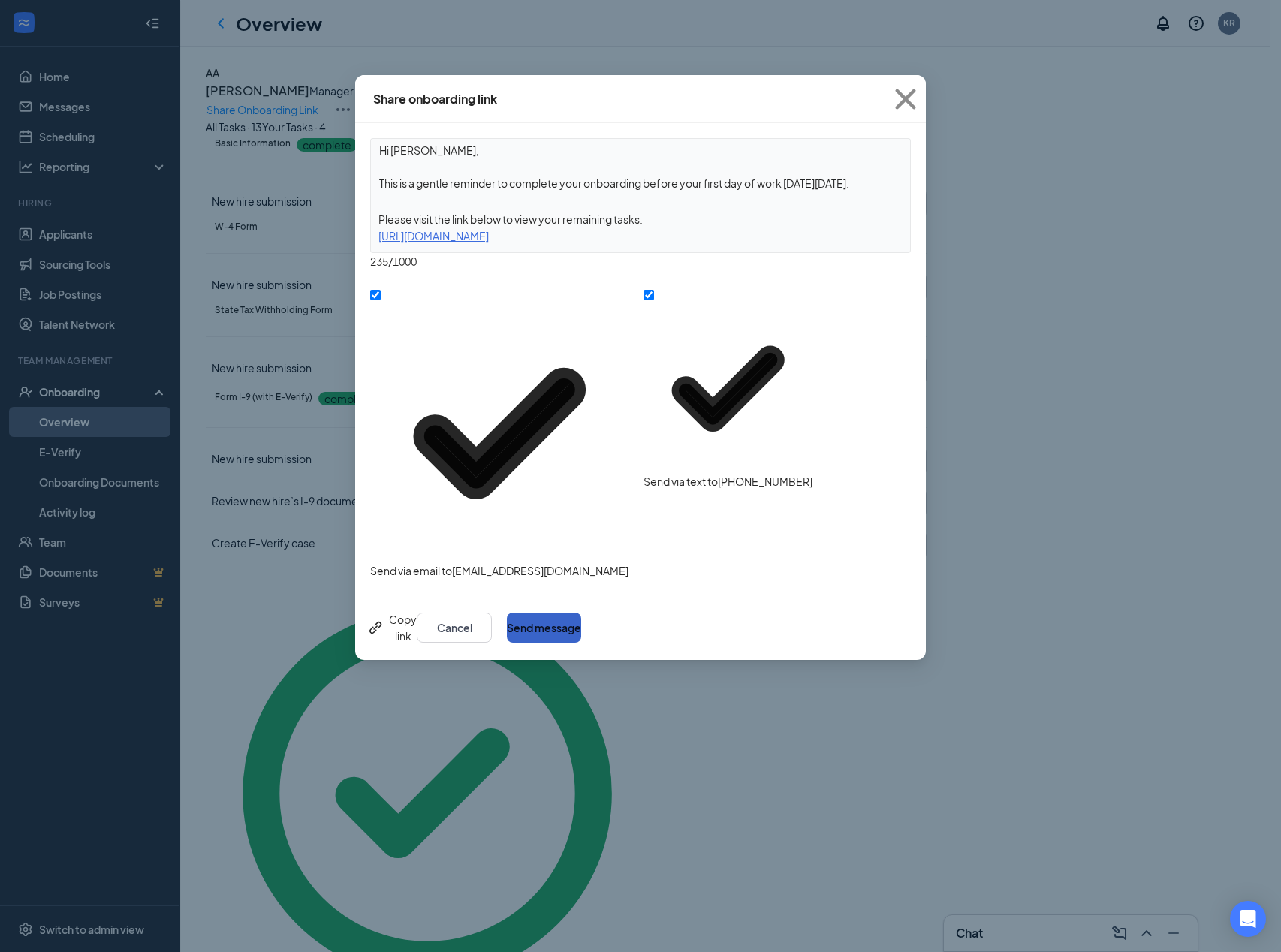
click at [581, 612] on button "Send message" at bounding box center [543, 628] width 74 height 30
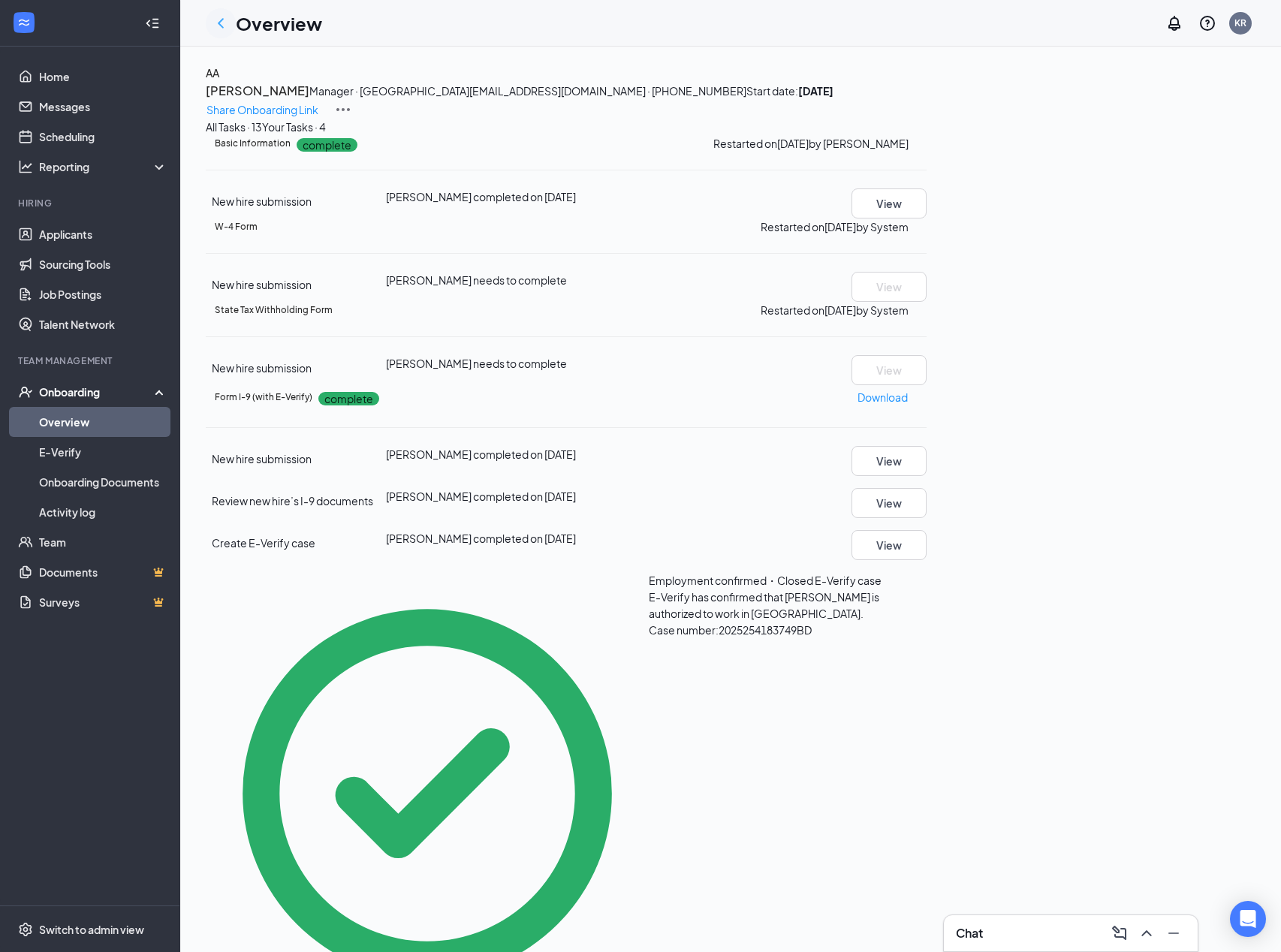
click at [230, 20] on div at bounding box center [221, 23] width 30 height 30
click at [227, 20] on icon "ChevronLeft" at bounding box center [220, 23] width 18 height 18
